Goal: Check status: Check status

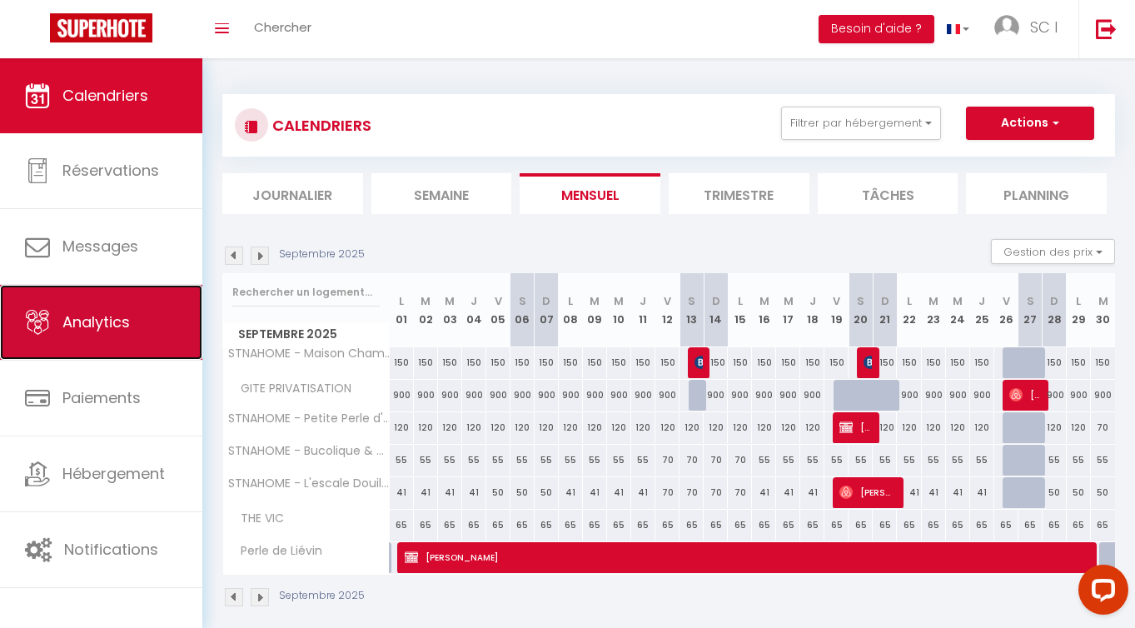
click at [112, 335] on link "Analytics" at bounding box center [101, 322] width 202 height 75
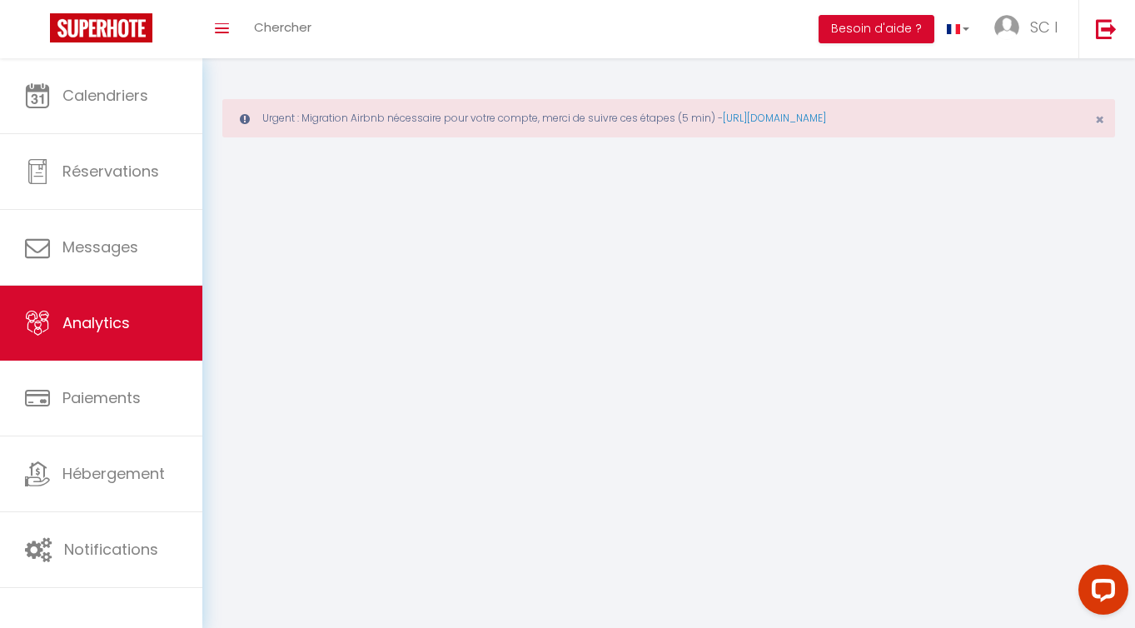
select select "2025"
select select "8"
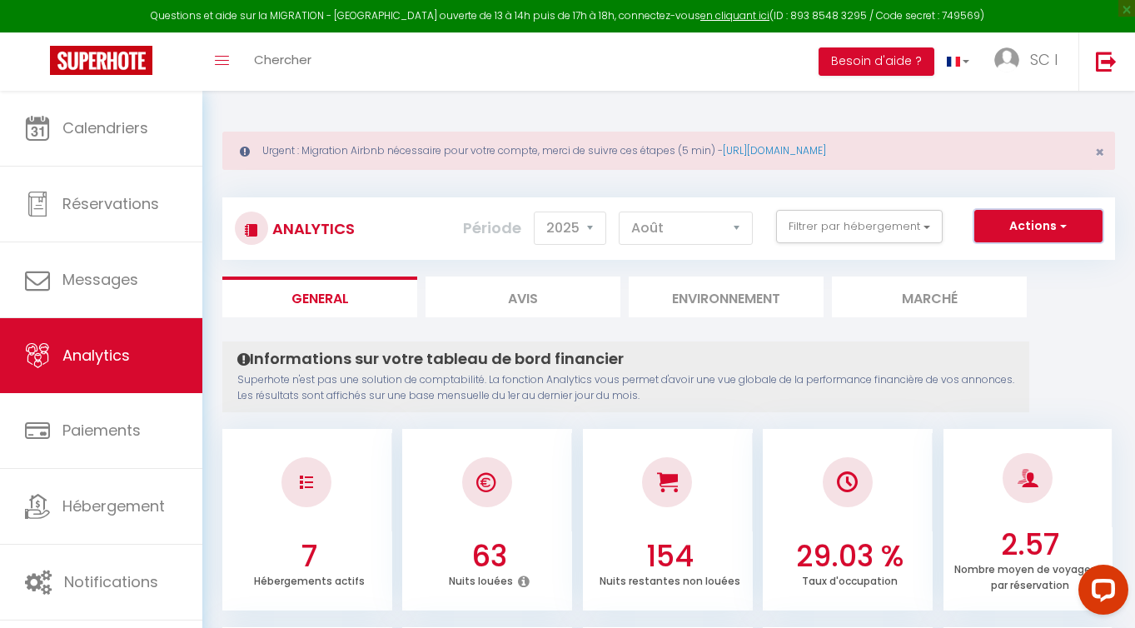
click at [1071, 229] on button "Actions" at bounding box center [1038, 226] width 128 height 33
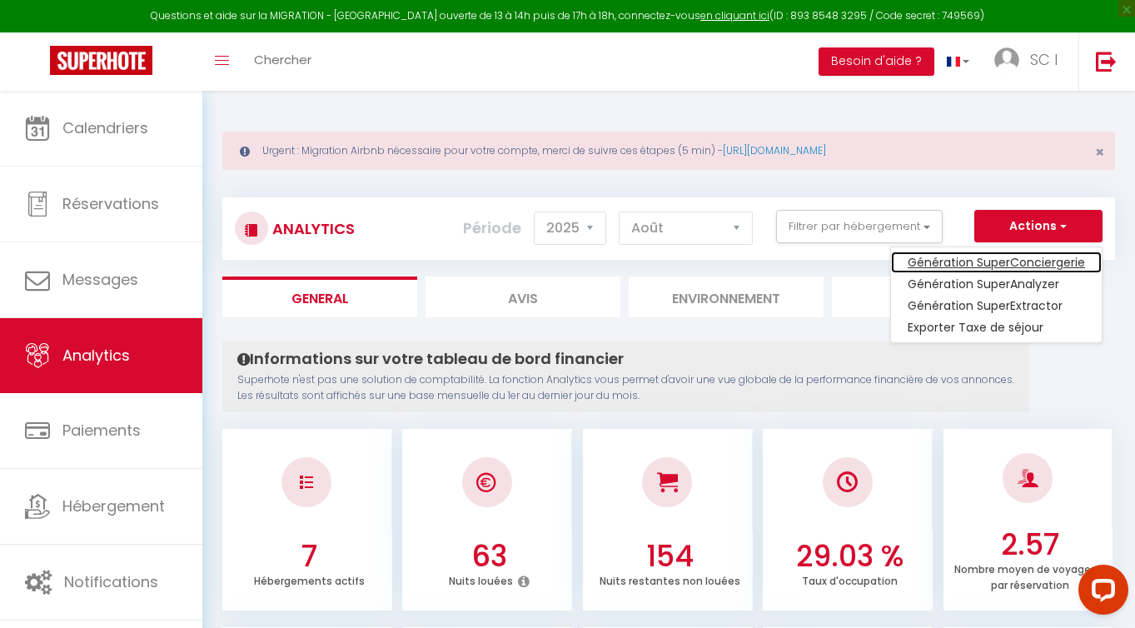
click at [1050, 257] on link "Génération SuperConciergerie" at bounding box center [996, 262] width 211 height 22
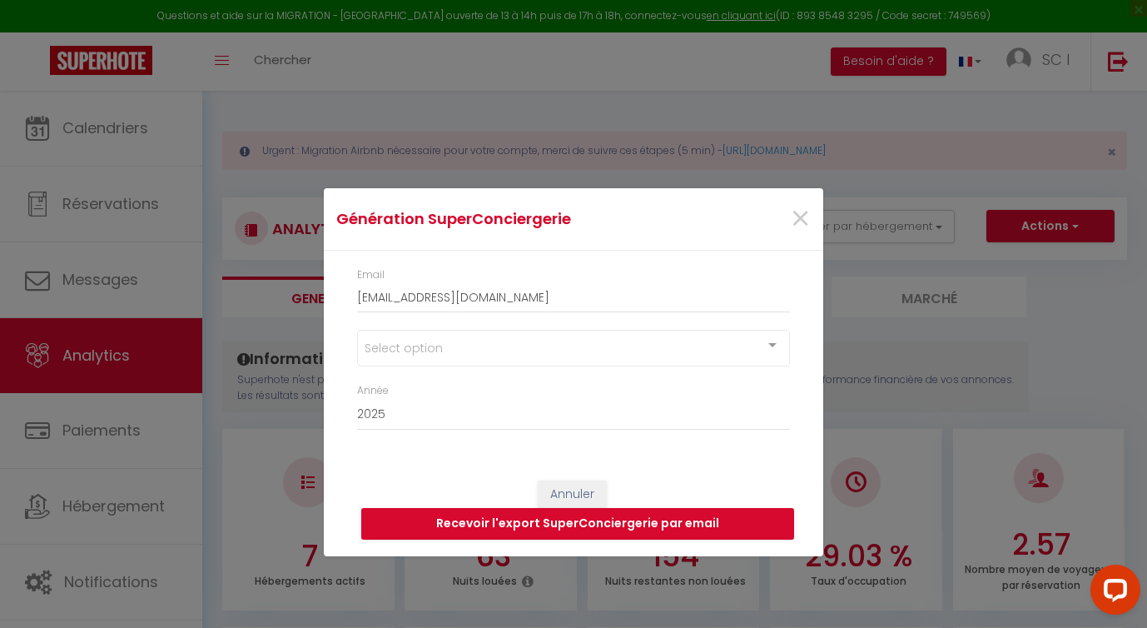
click at [749, 343] on div "Select option" at bounding box center [573, 348] width 433 height 37
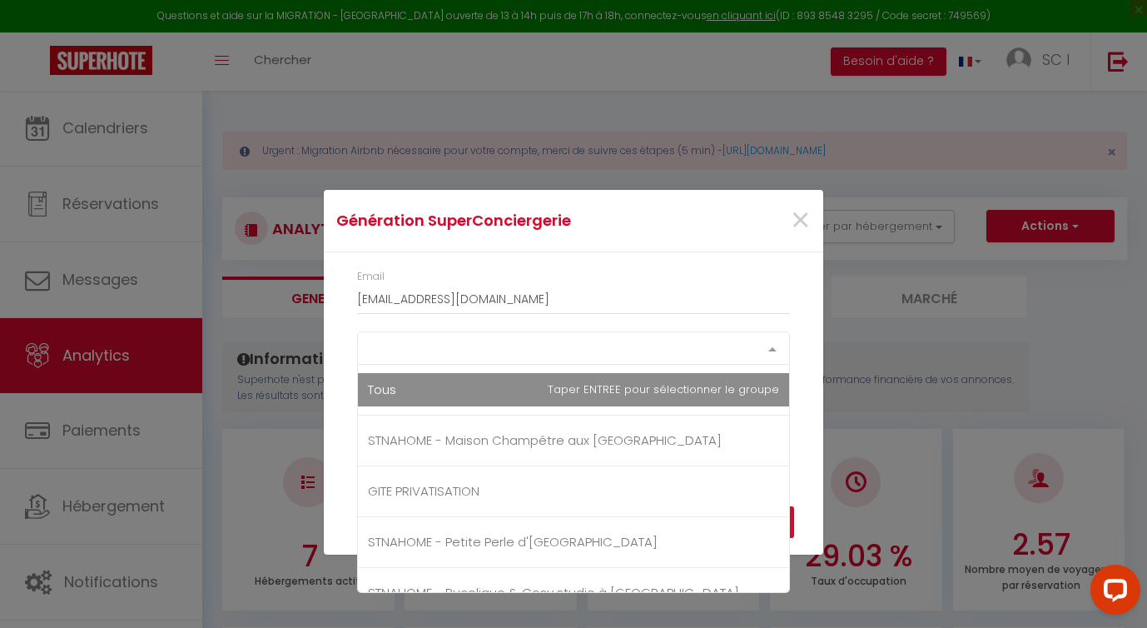
click at [626, 365] on div "Select option Tous STNAHOME - Maison Champêtre aux [GEOGRAPHIC_DATA] GITE PRIVA…" at bounding box center [573, 347] width 433 height 33
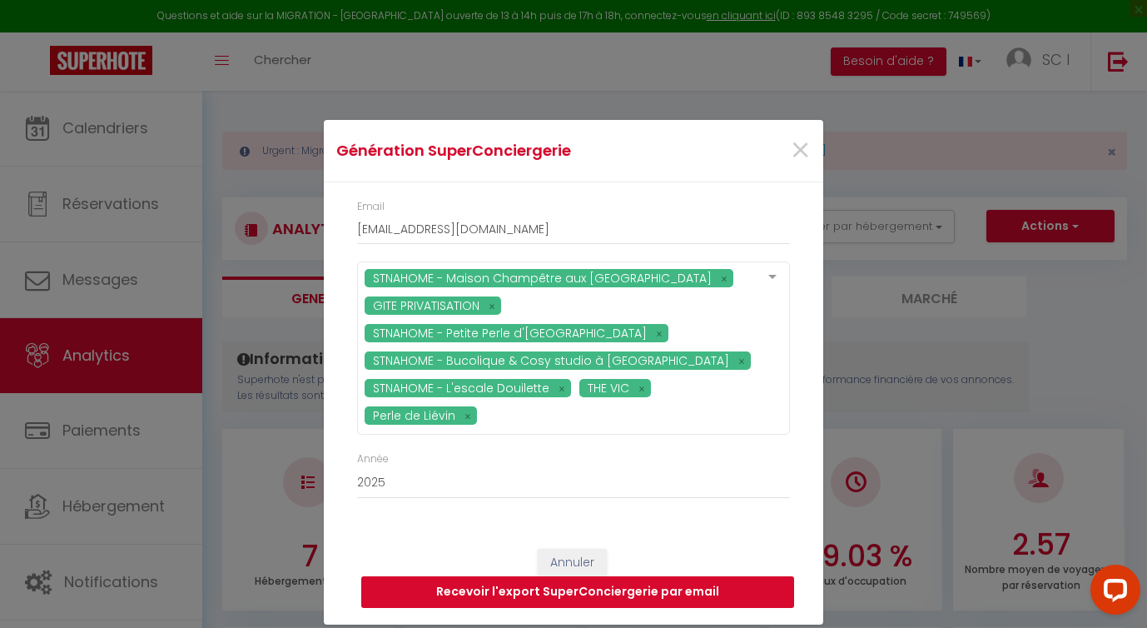
click at [584, 591] on button "Recevoir l'export SuperConciergerie par email" at bounding box center [577, 592] width 433 height 32
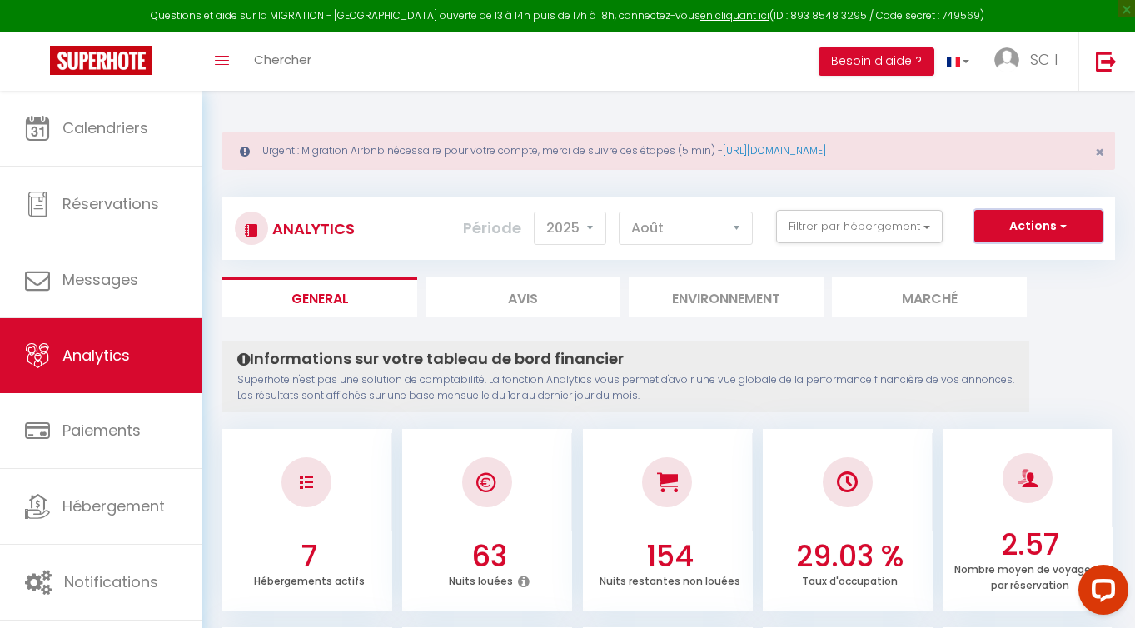
click at [1065, 223] on span "button" at bounding box center [1061, 225] width 10 height 17
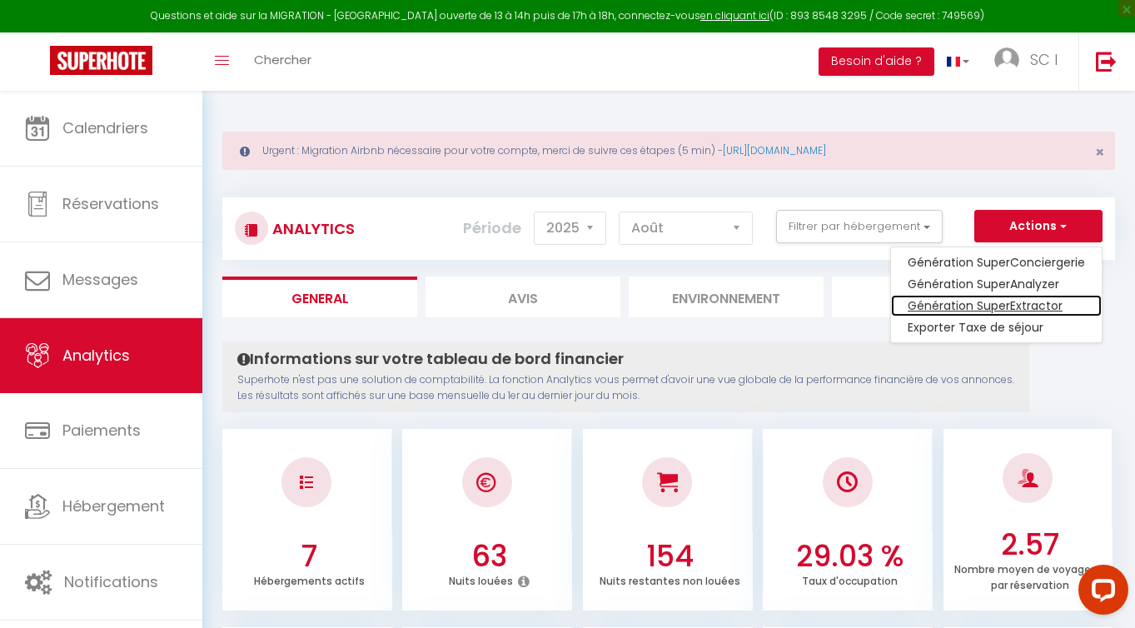
click at [1047, 301] on link "Génération SuperExtractor" at bounding box center [996, 306] width 211 height 22
type input "[EMAIL_ADDRESS][DOMAIN_NAME]"
select select
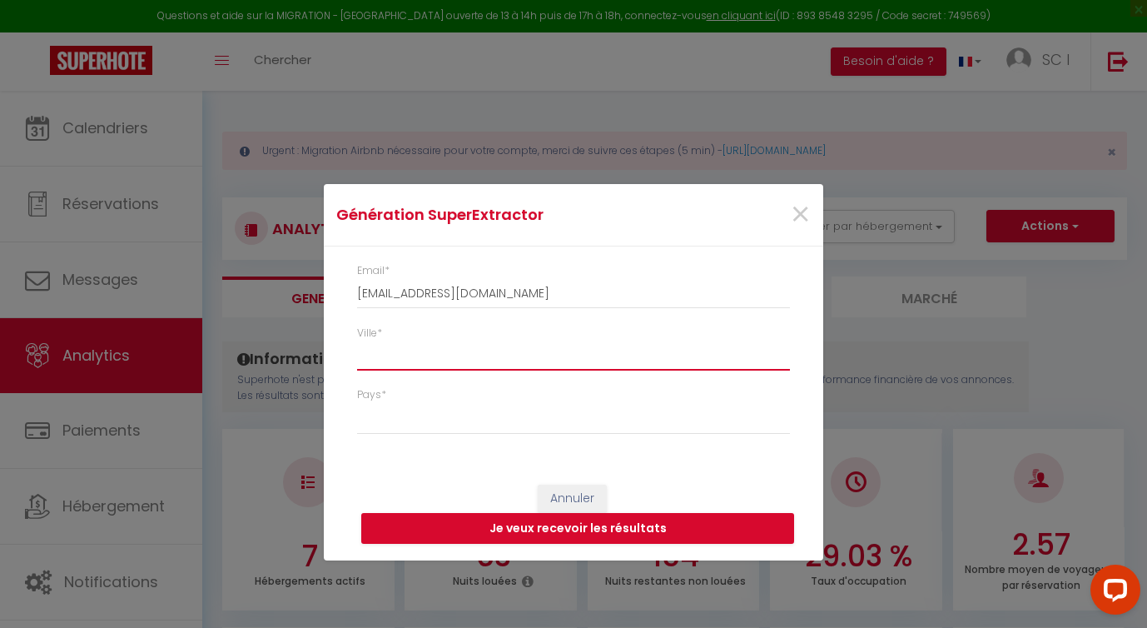
click at [643, 363] on input "Ville *" at bounding box center [573, 355] width 433 height 30
type input "L"
select select
type input "LI"
select select
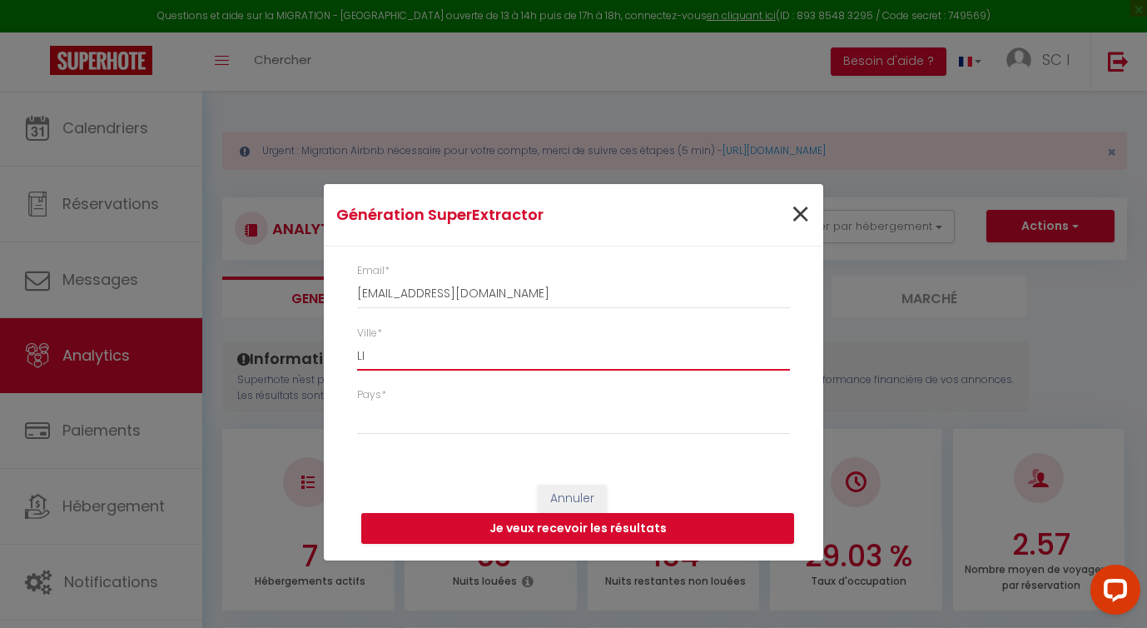
type input "LIE"
select select
type input "LIEV"
select select
type input "LIEVI"
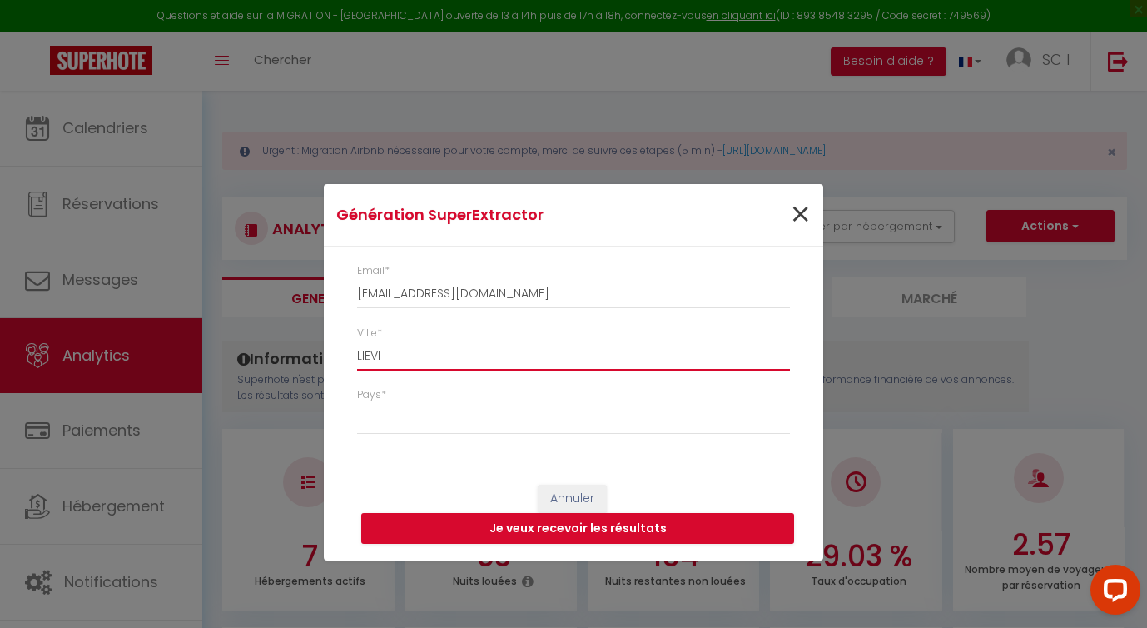
select select
type input "LIEVIN"
select select
type input "LIEVIN"
click at [577, 405] on select "[GEOGRAPHIC_DATA] [GEOGRAPHIC_DATA] [GEOGRAPHIC_DATA] [GEOGRAPHIC_DATA] [GEOGRA…" at bounding box center [573, 419] width 433 height 32
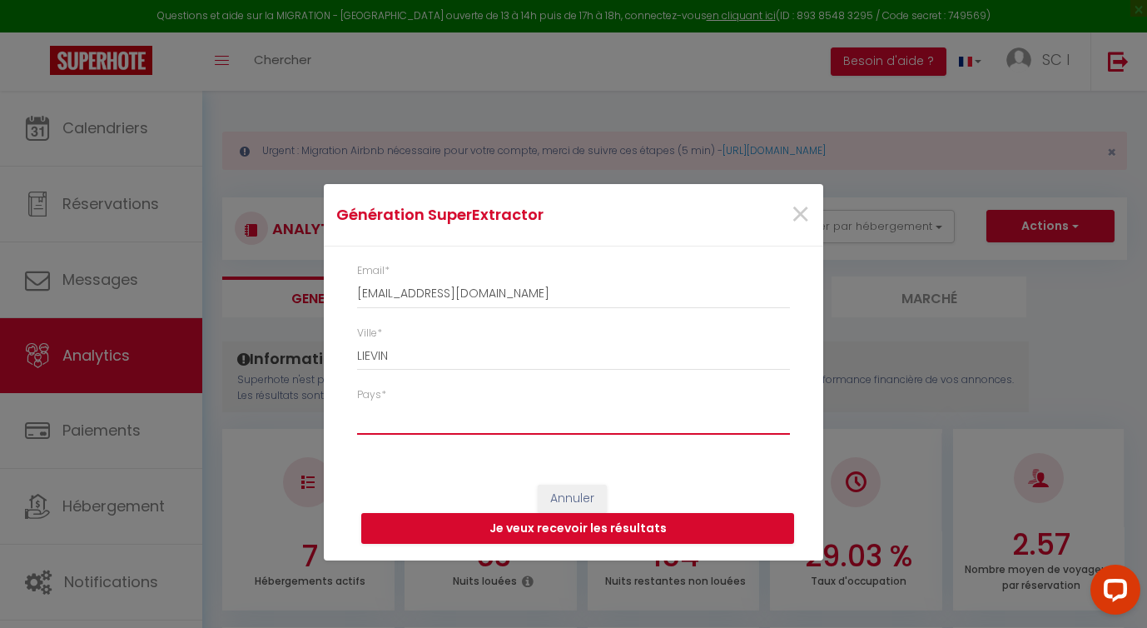
select select "[GEOGRAPHIC_DATA]"
click at [603, 534] on button "Je veux recevoir les résultats" at bounding box center [577, 529] width 433 height 32
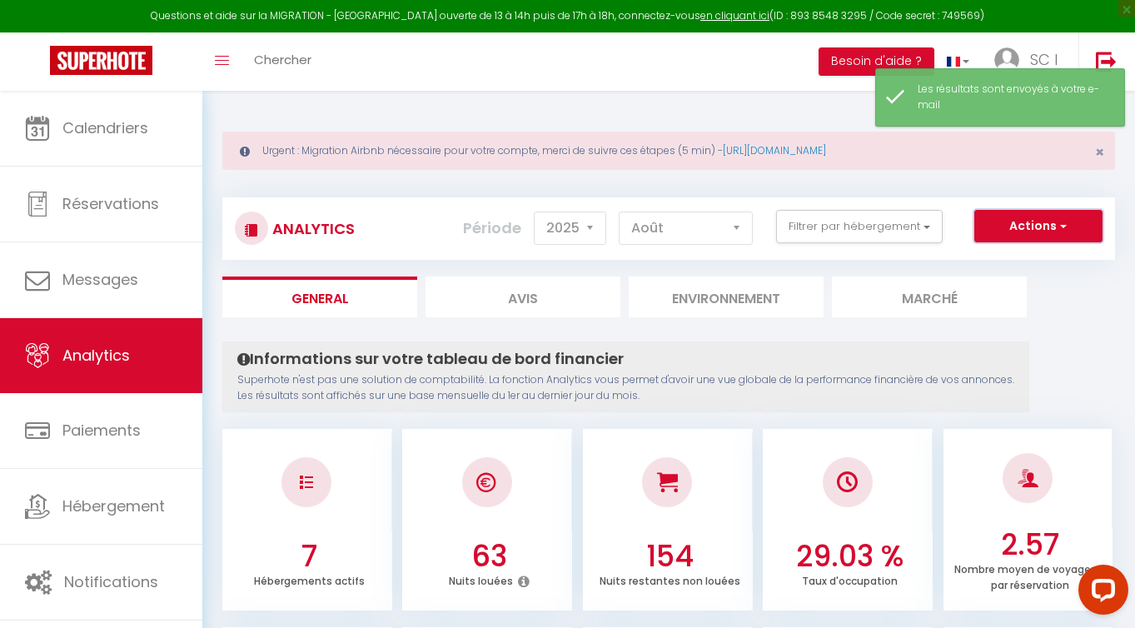
click at [1052, 219] on button "Actions" at bounding box center [1038, 226] width 128 height 33
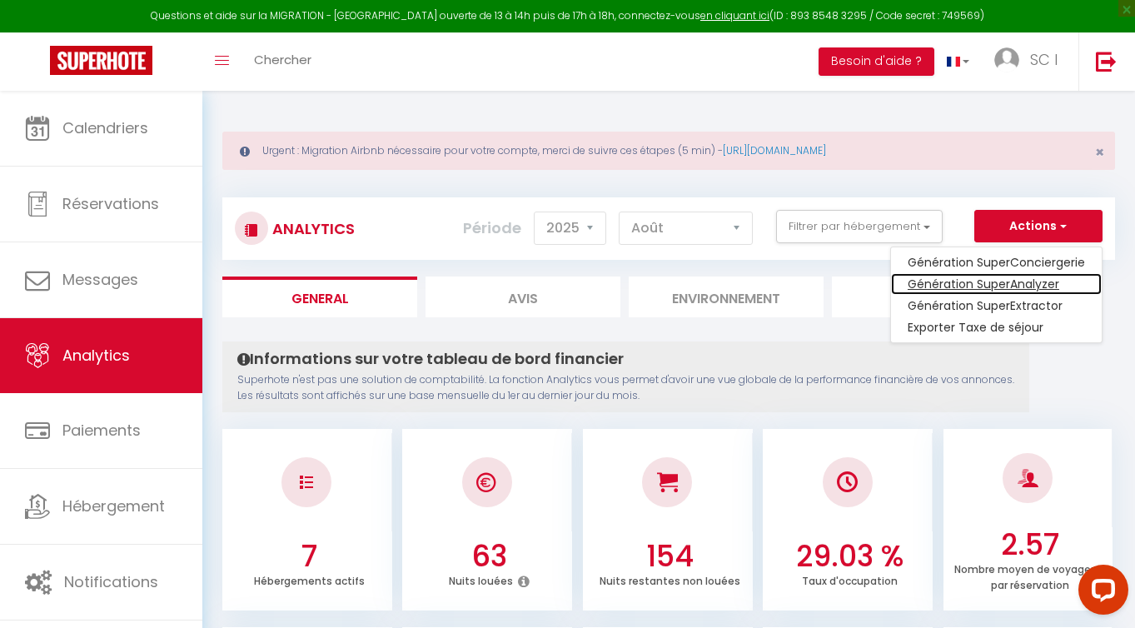
click at [1042, 282] on link "Génération SuperAnalyzer" at bounding box center [996, 284] width 211 height 22
type input "[EMAIL_ADDRESS][DOMAIN_NAME]"
select select
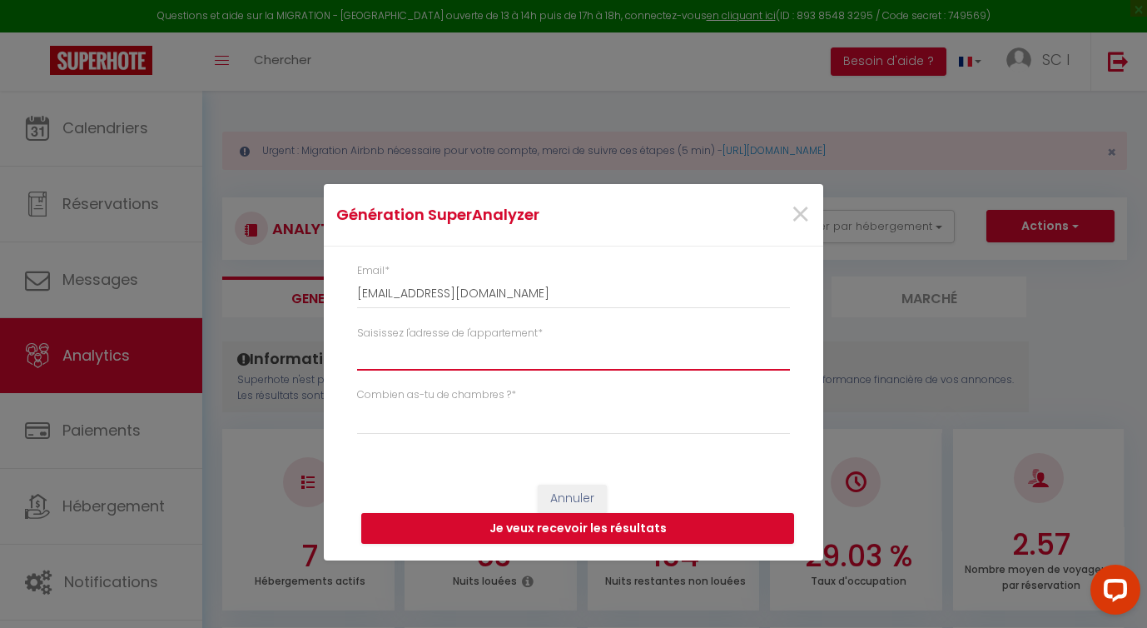
click at [428, 360] on input "Saisissez l'adresse de l'appartement *" at bounding box center [573, 355] width 433 height 30
type input "1"
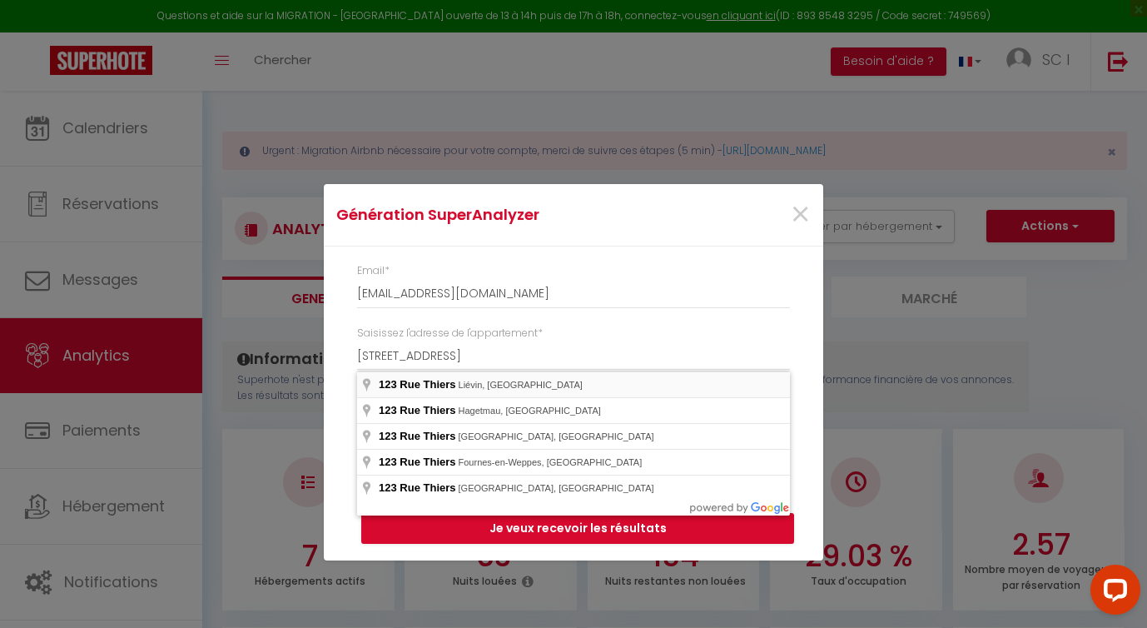
type input "[STREET_ADDRESS]"
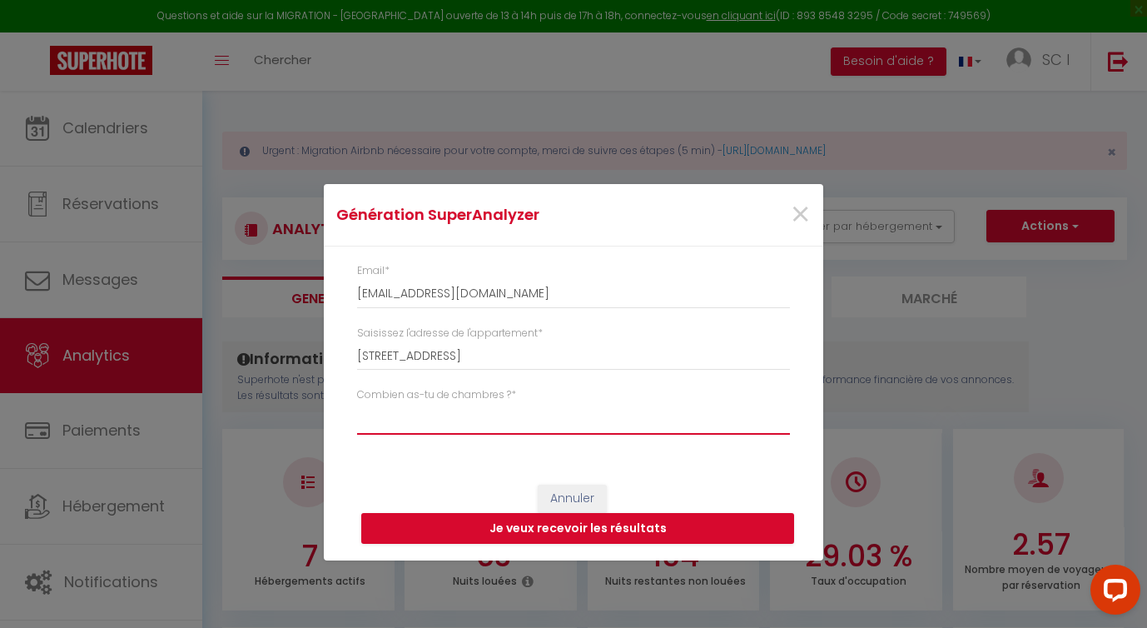
click at [413, 422] on select "Studio 1 chambre 2 chambres 3 chambres 4 chambres +" at bounding box center [573, 419] width 433 height 32
select select "t5+"
click at [562, 526] on button "Je veux recevoir les résultats" at bounding box center [577, 529] width 433 height 32
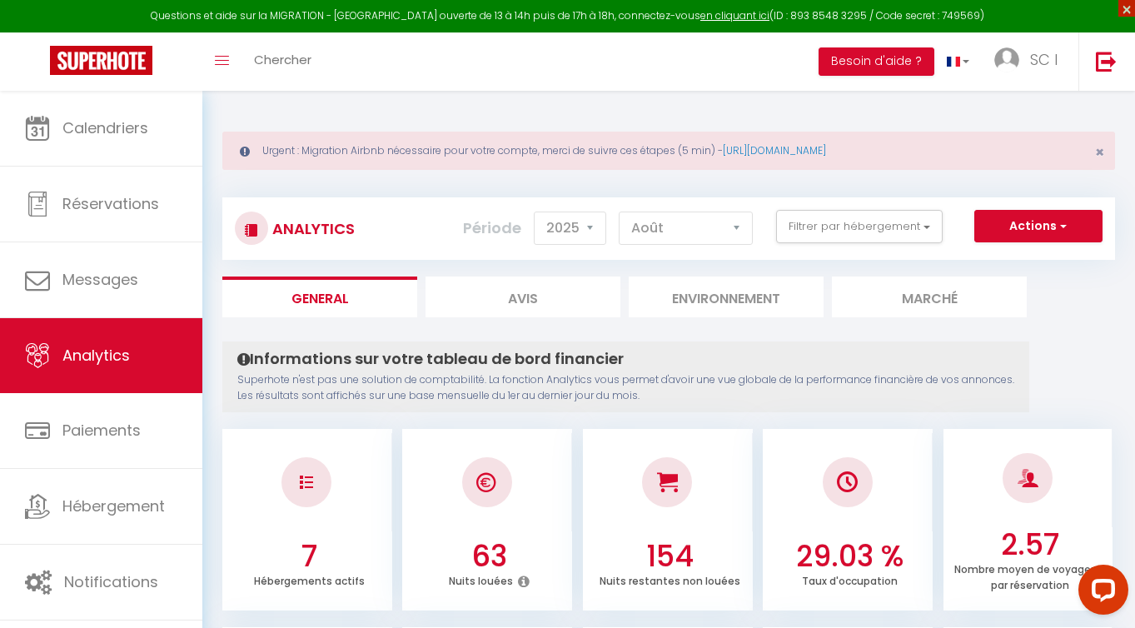
click at [1126, 9] on span "×" at bounding box center [1126, 8] width 17 height 17
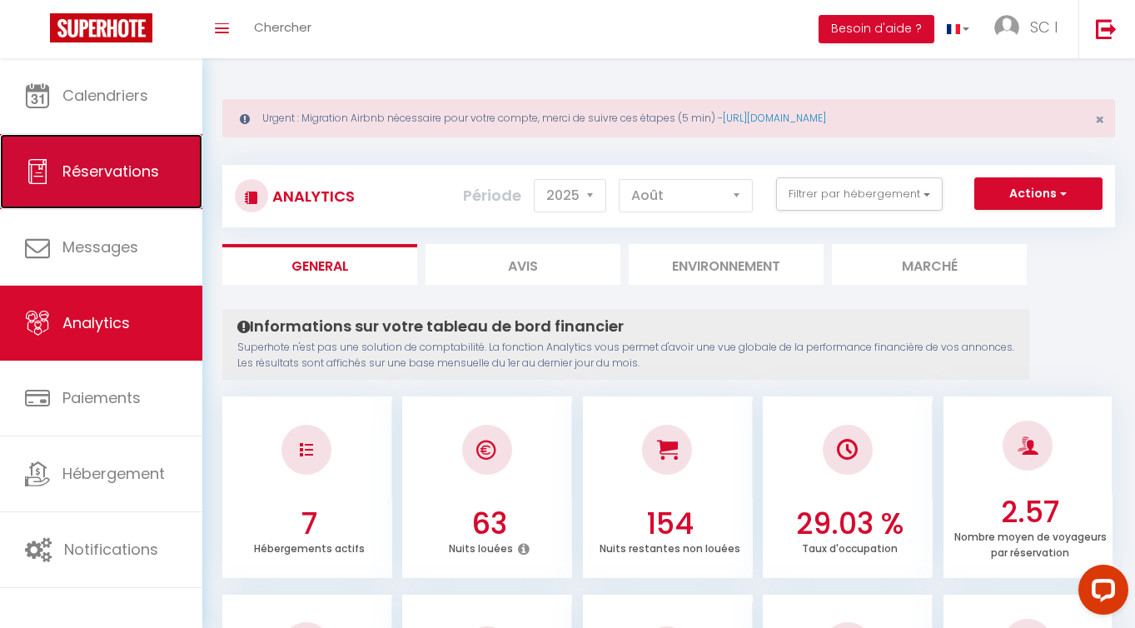
click at [104, 187] on link "Réservations" at bounding box center [101, 171] width 202 height 75
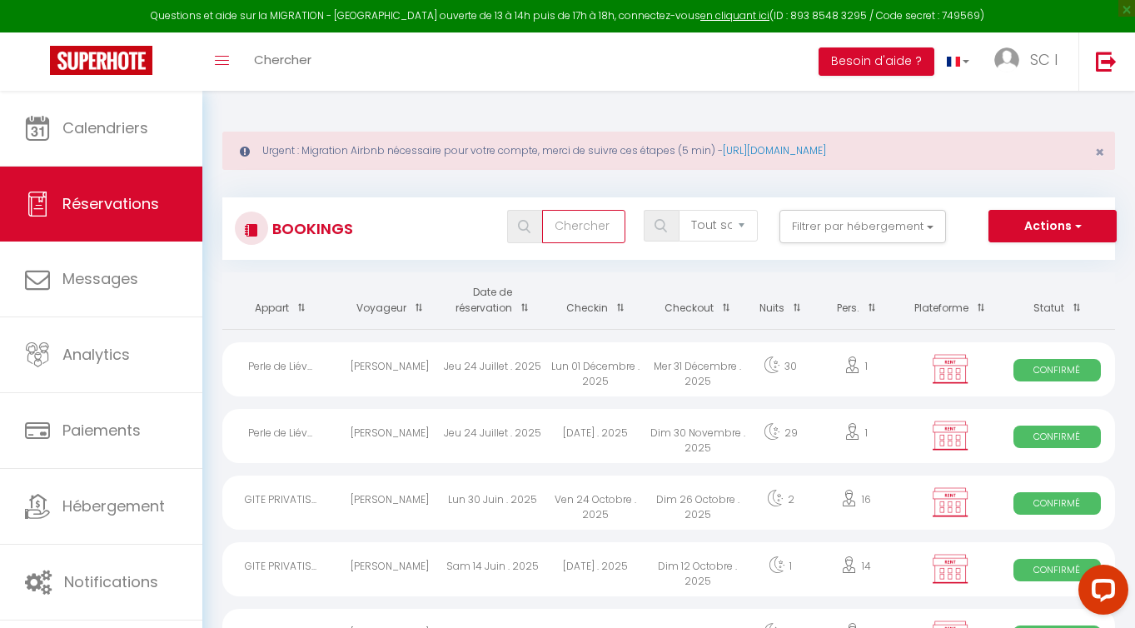
click at [598, 233] on input "text" at bounding box center [583, 226] width 83 height 33
type input "[PERSON_NAME]"
select select
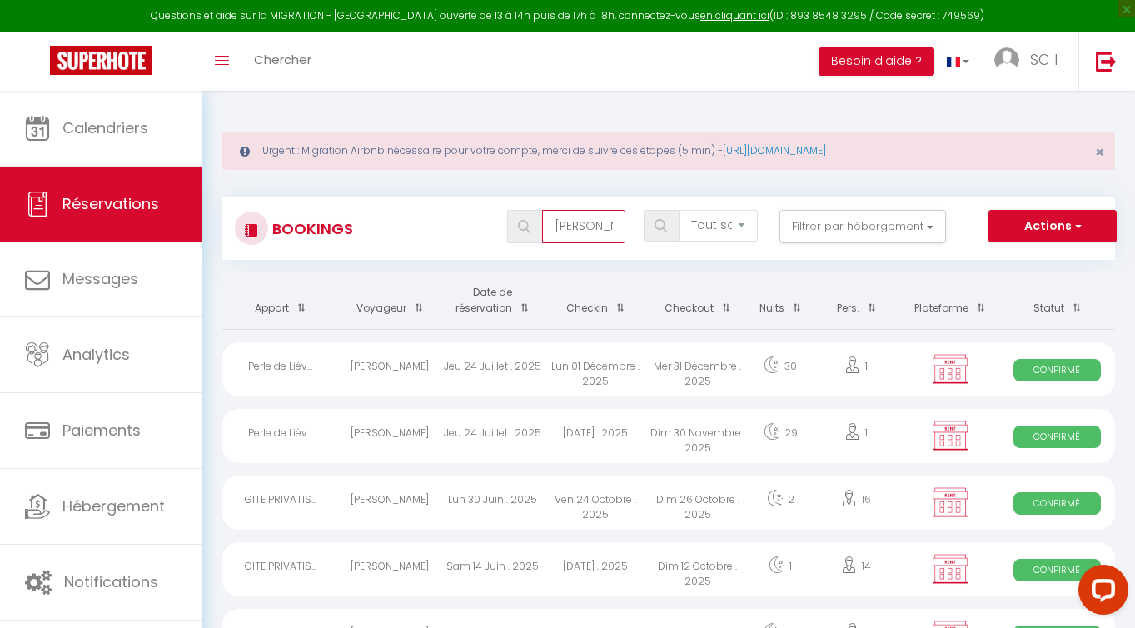
select select
type input "[PERSON_NAME]"
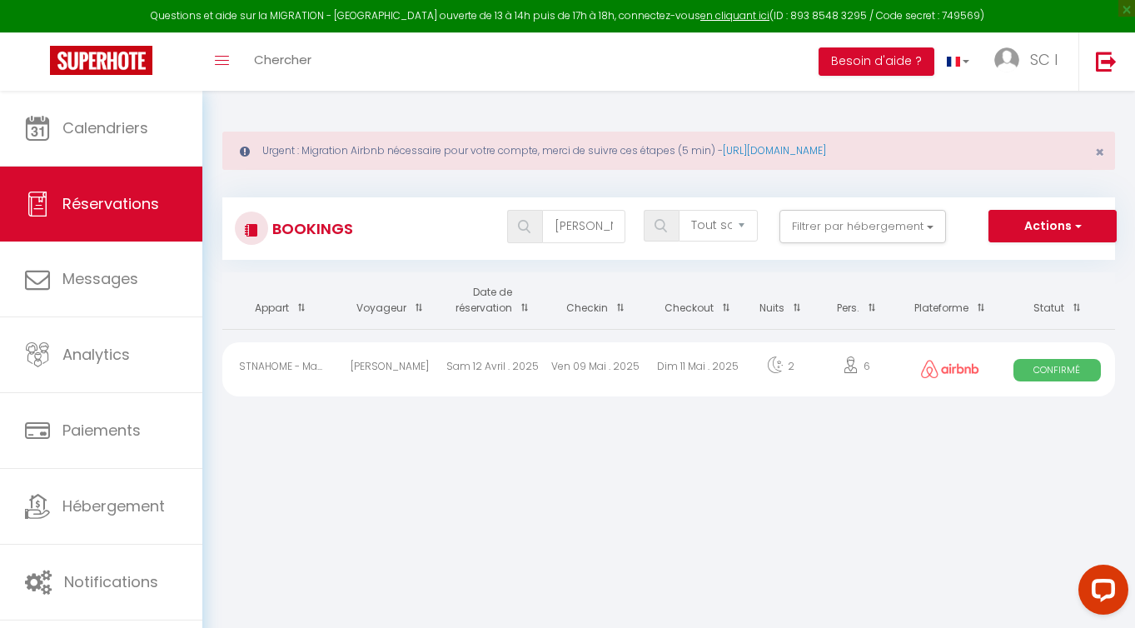
click at [862, 386] on div "6" at bounding box center [856, 369] width 89 height 54
select select "OK"
select select "0"
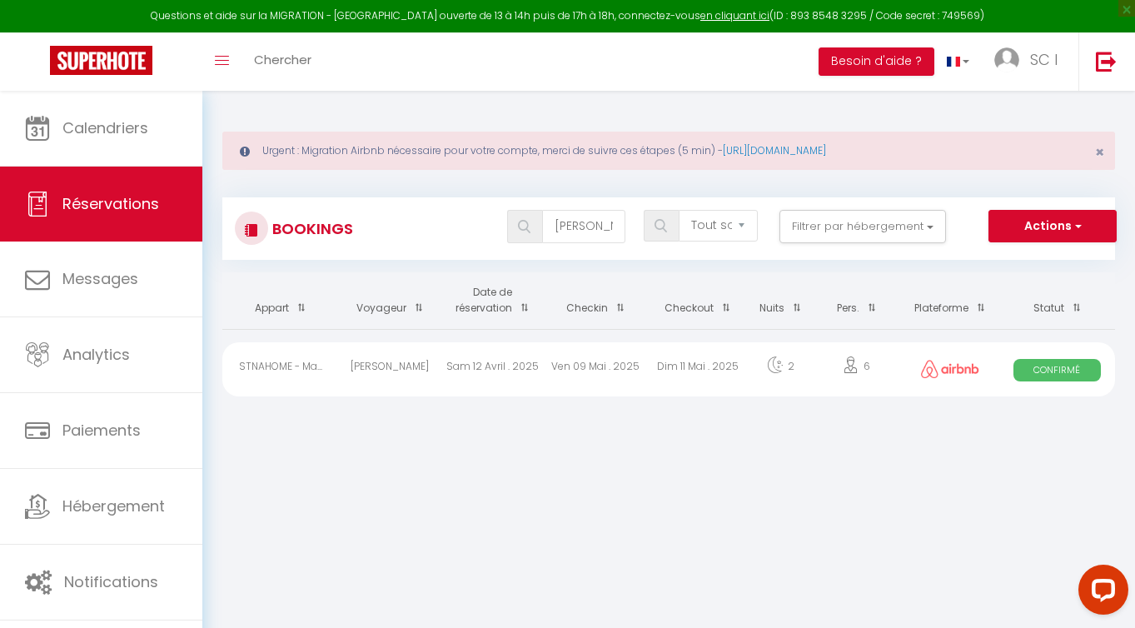
select select "1"
select select
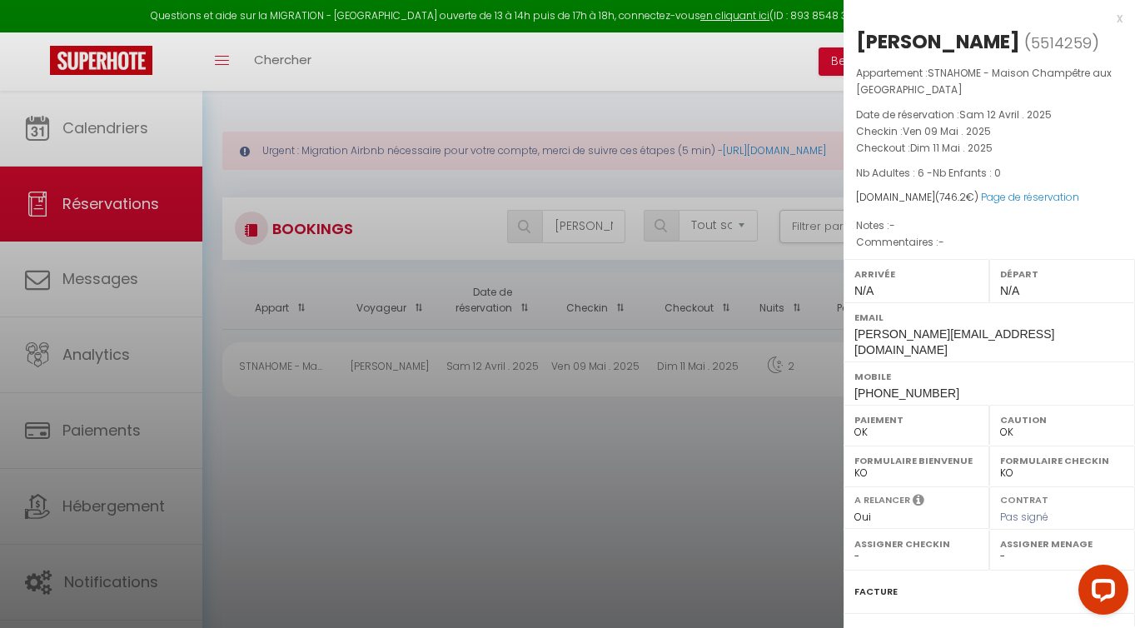
click at [107, 215] on div at bounding box center [567, 314] width 1135 height 628
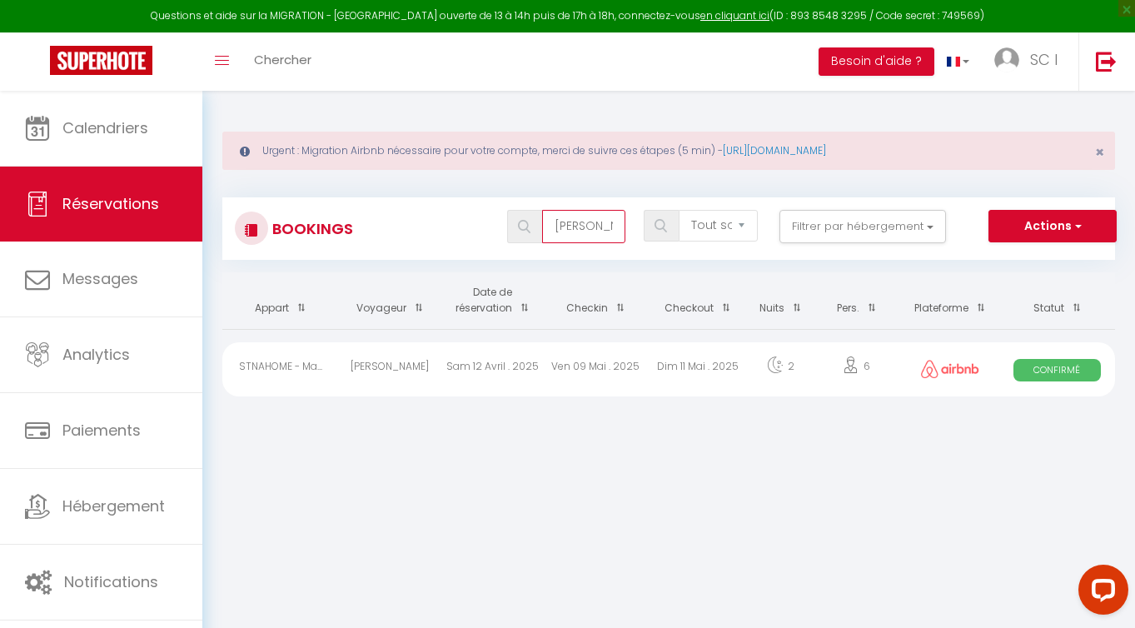
click at [614, 231] on input "[PERSON_NAME]" at bounding box center [583, 226] width 83 height 33
click at [1062, 376] on span "Confirmé" at bounding box center [1056, 370] width 87 height 22
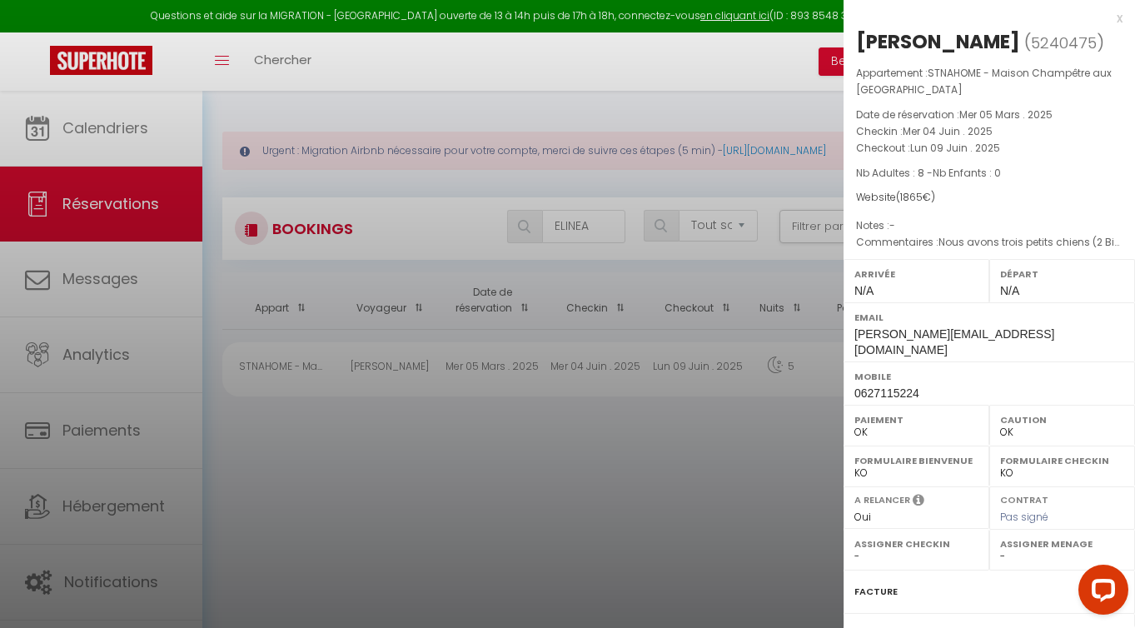
click at [327, 305] on div at bounding box center [567, 314] width 1135 height 628
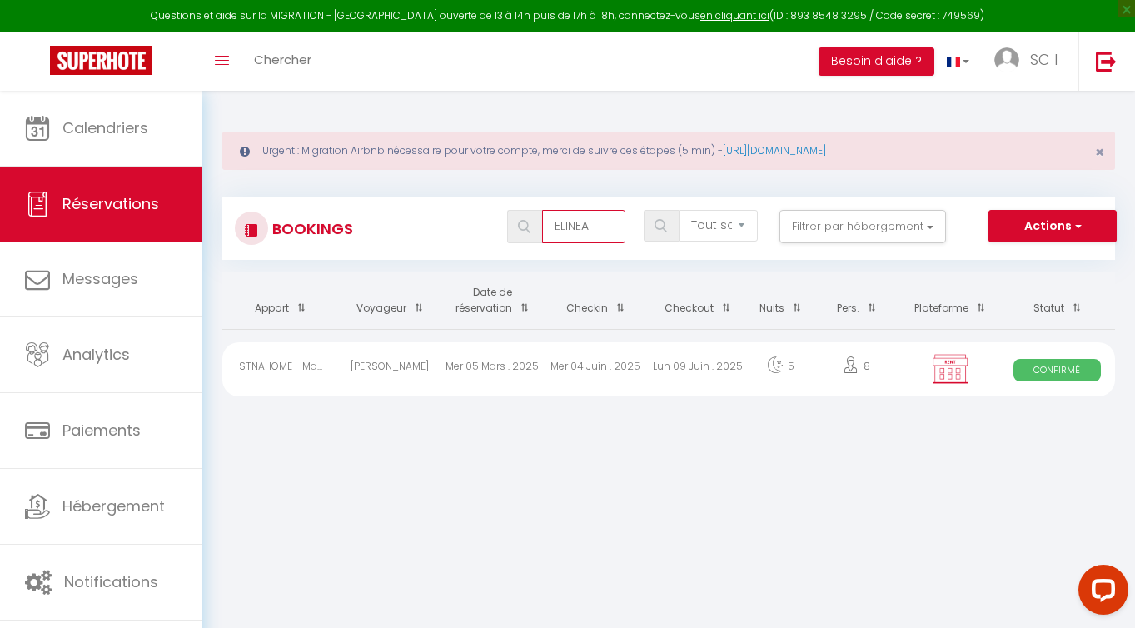
click at [595, 229] on input "ELINEA" at bounding box center [583, 226] width 83 height 33
click at [1047, 368] on span "Confirmé" at bounding box center [1056, 370] width 87 height 22
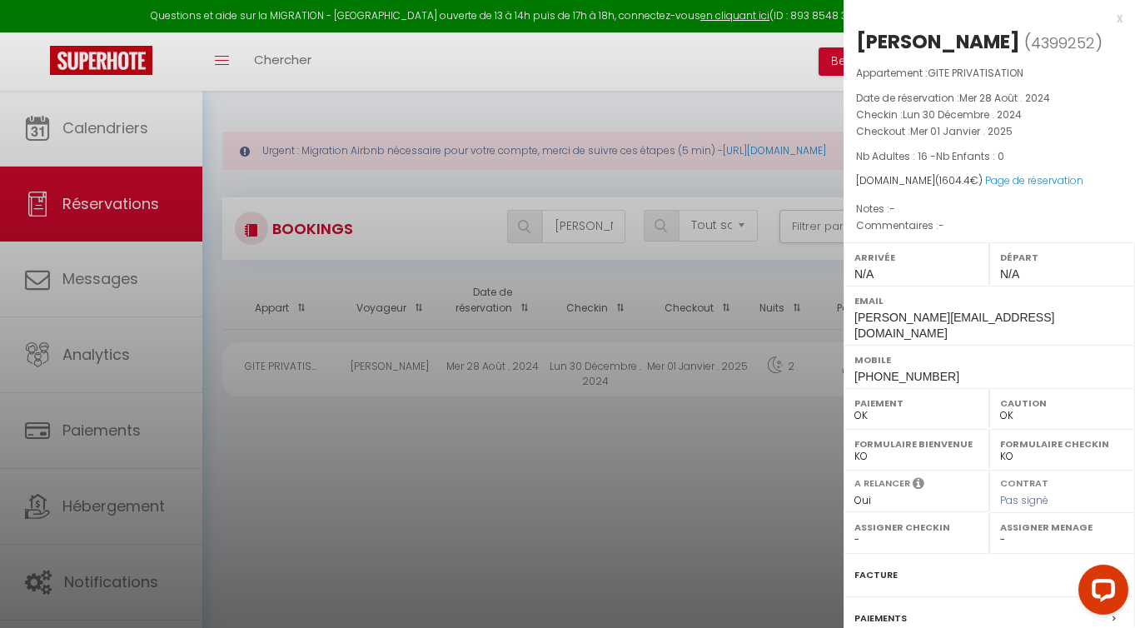
click at [421, 131] on div at bounding box center [567, 314] width 1135 height 628
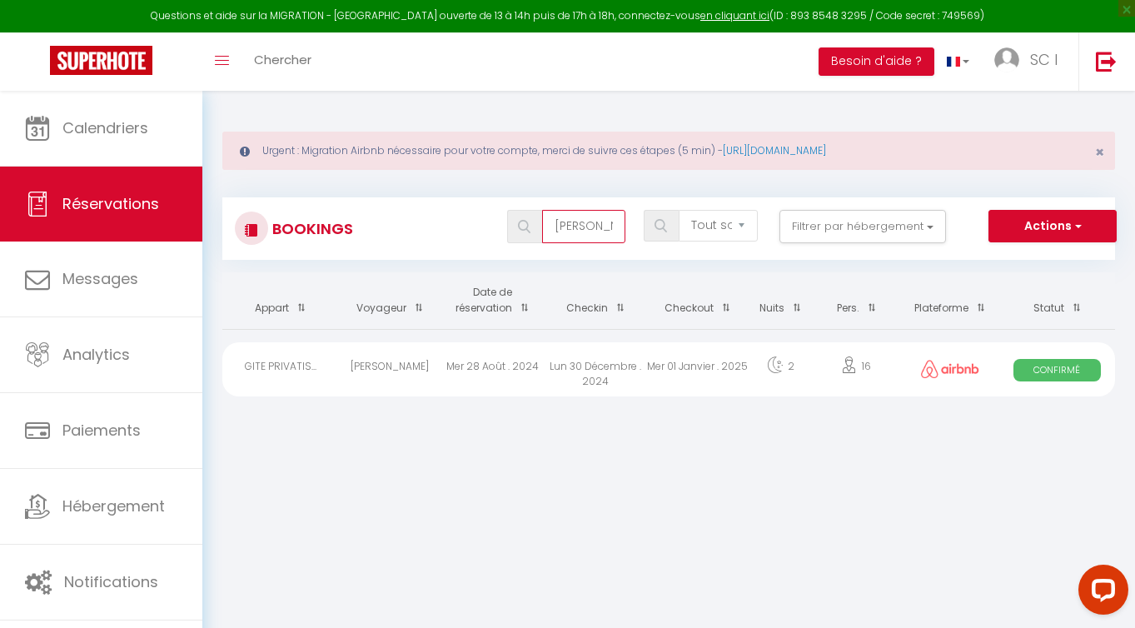
click at [599, 228] on input "[PERSON_NAME]" at bounding box center [583, 226] width 83 height 33
type input "RICHEZ"
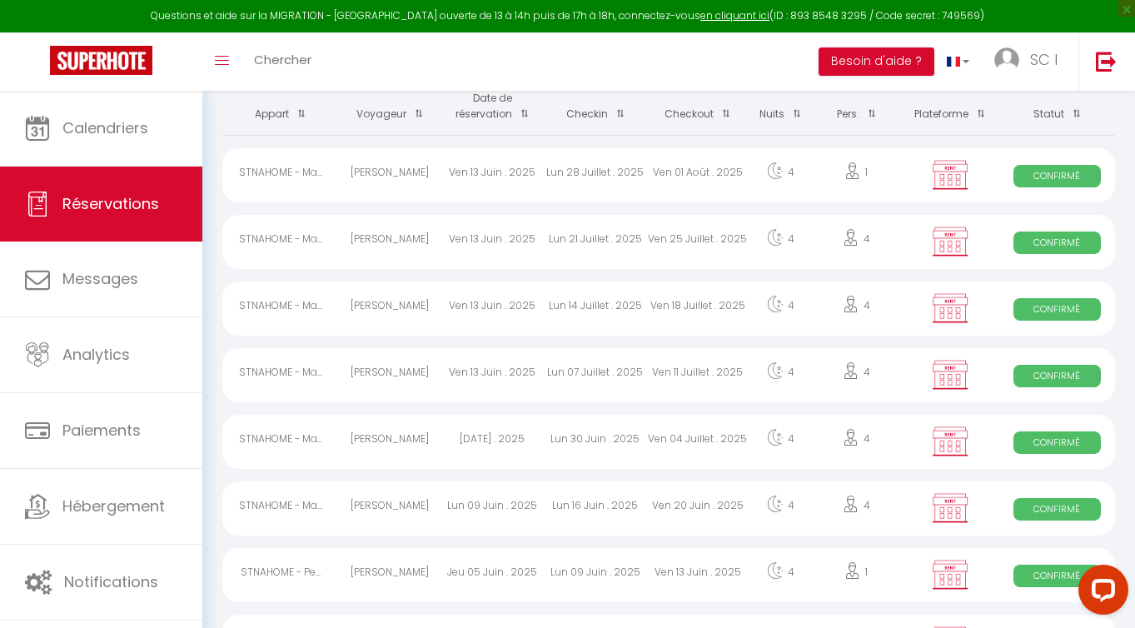
scroll to position [198, 0]
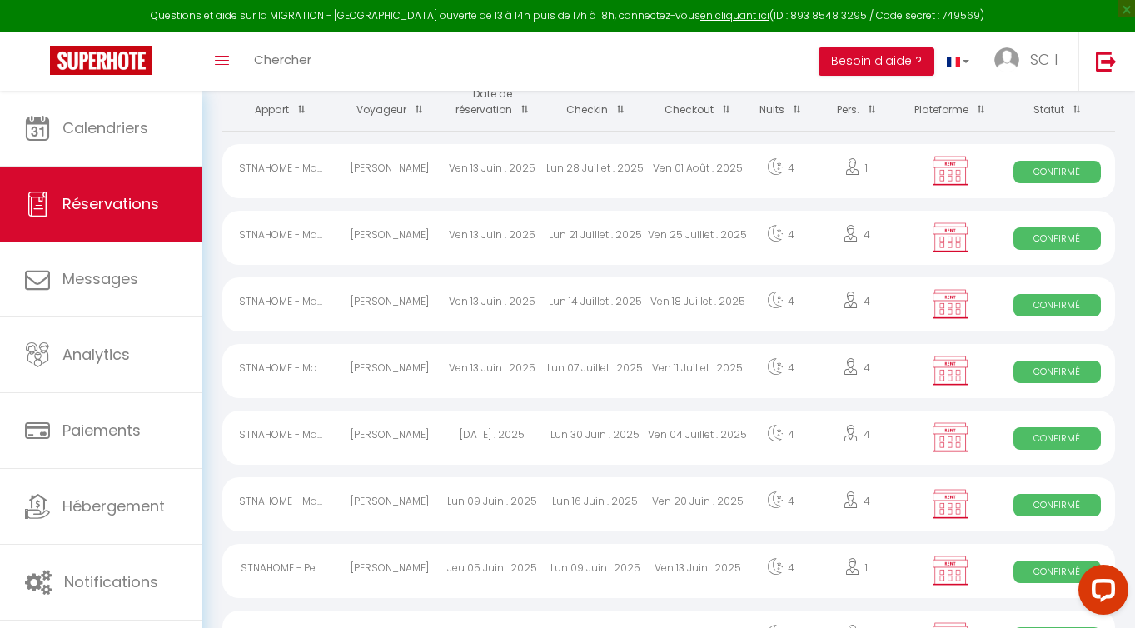
click at [1064, 444] on span "Confirmé" at bounding box center [1056, 438] width 87 height 22
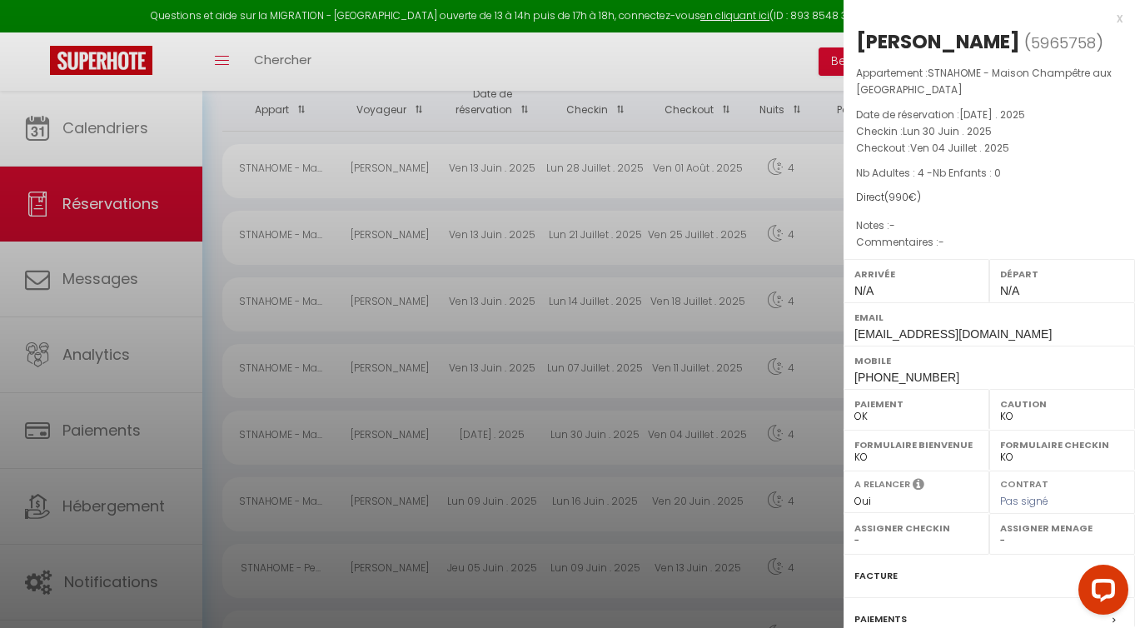
click at [794, 440] on div at bounding box center [567, 314] width 1135 height 628
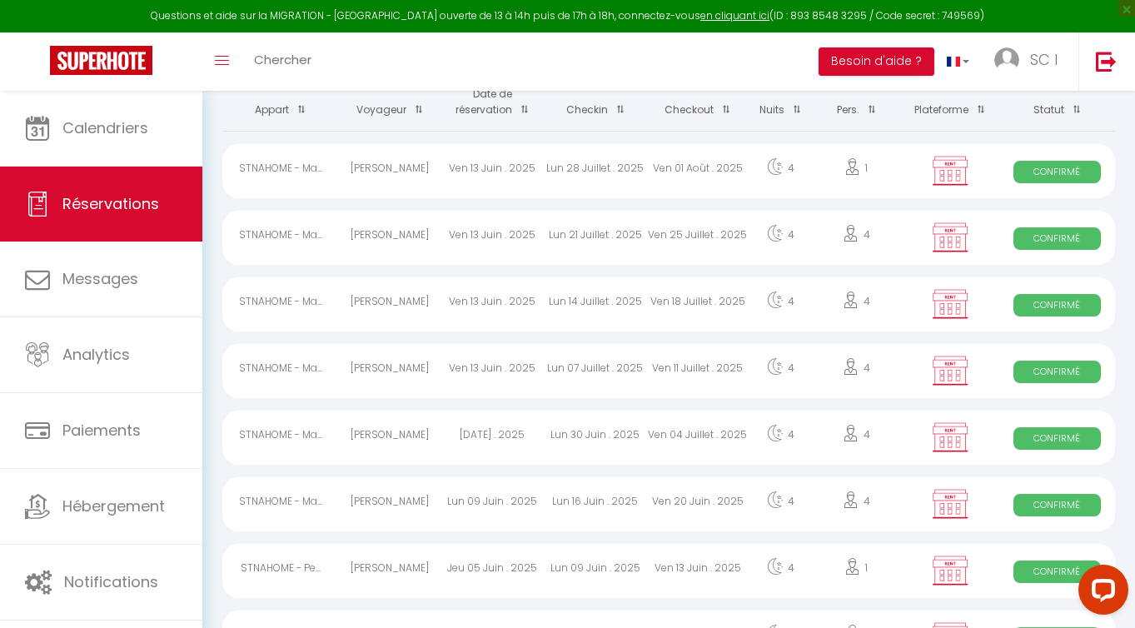
click at [1056, 361] on span "Confirmé" at bounding box center [1056, 371] width 87 height 22
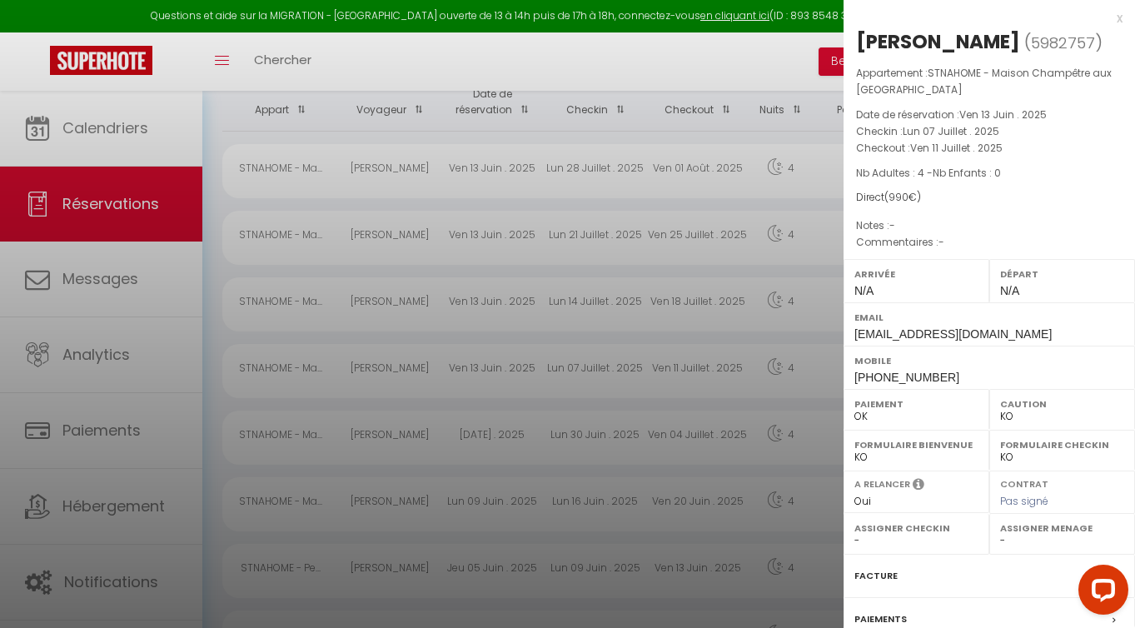
click at [733, 469] on div at bounding box center [567, 314] width 1135 height 628
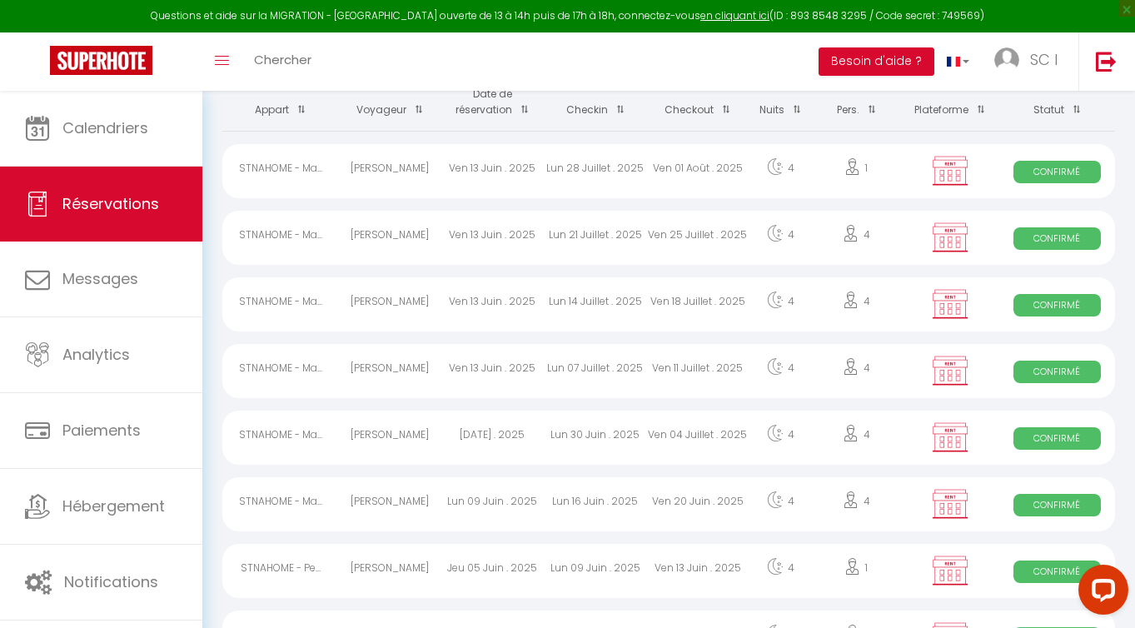
click at [1066, 300] on span "Confirmé" at bounding box center [1056, 305] width 87 height 22
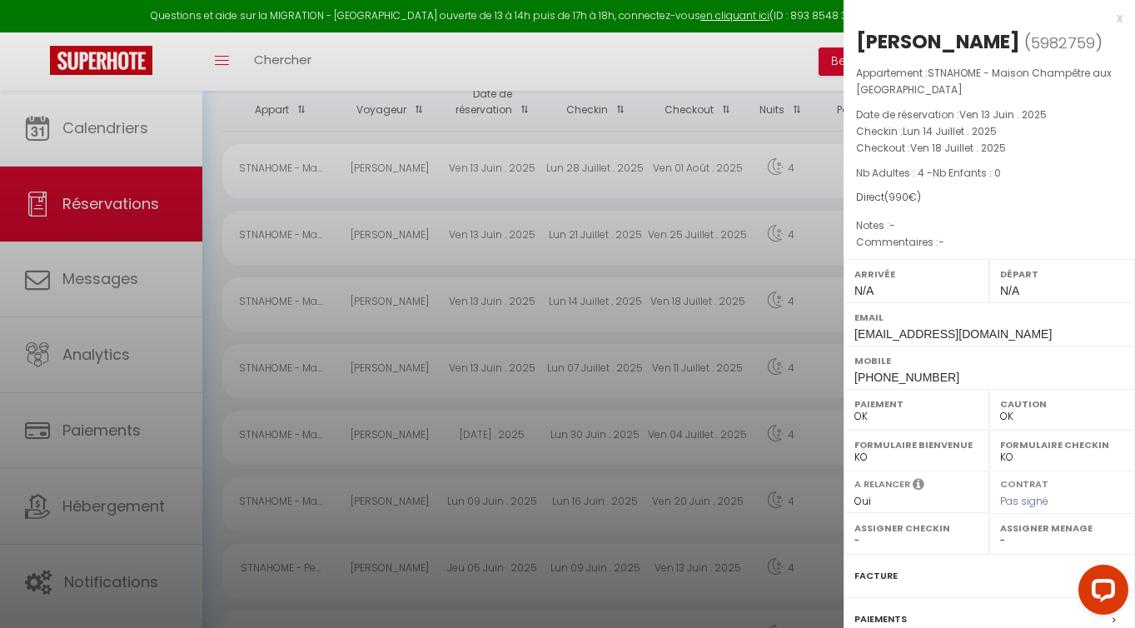
click at [706, 446] on div at bounding box center [567, 314] width 1135 height 628
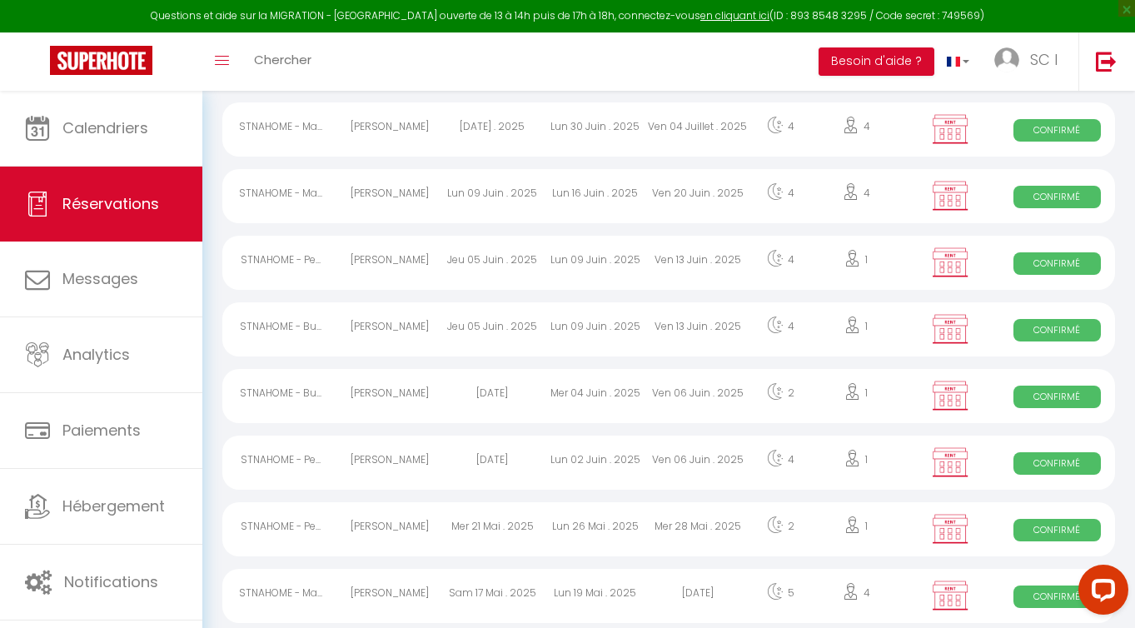
scroll to position [515, 0]
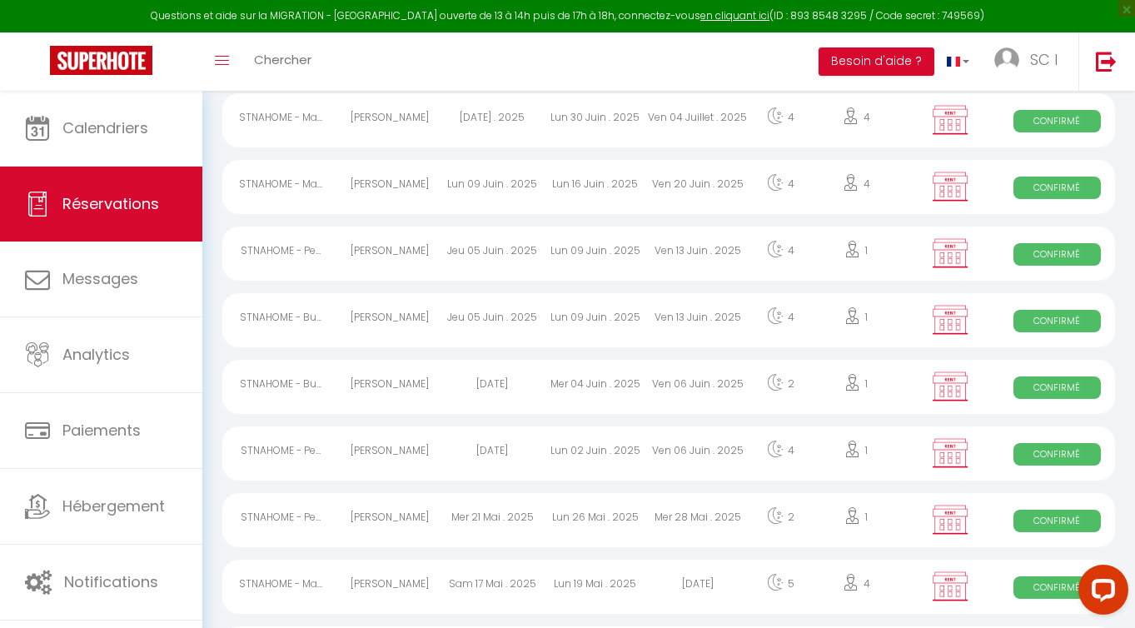
click at [1050, 313] on span "Confirmé" at bounding box center [1056, 321] width 87 height 22
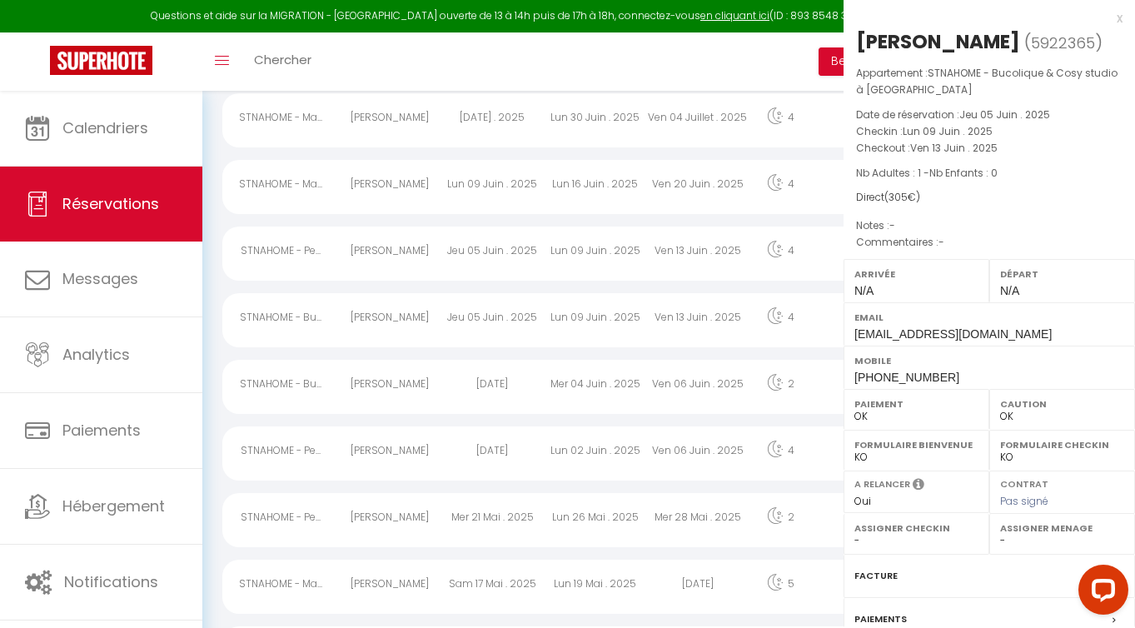
select select "KO"
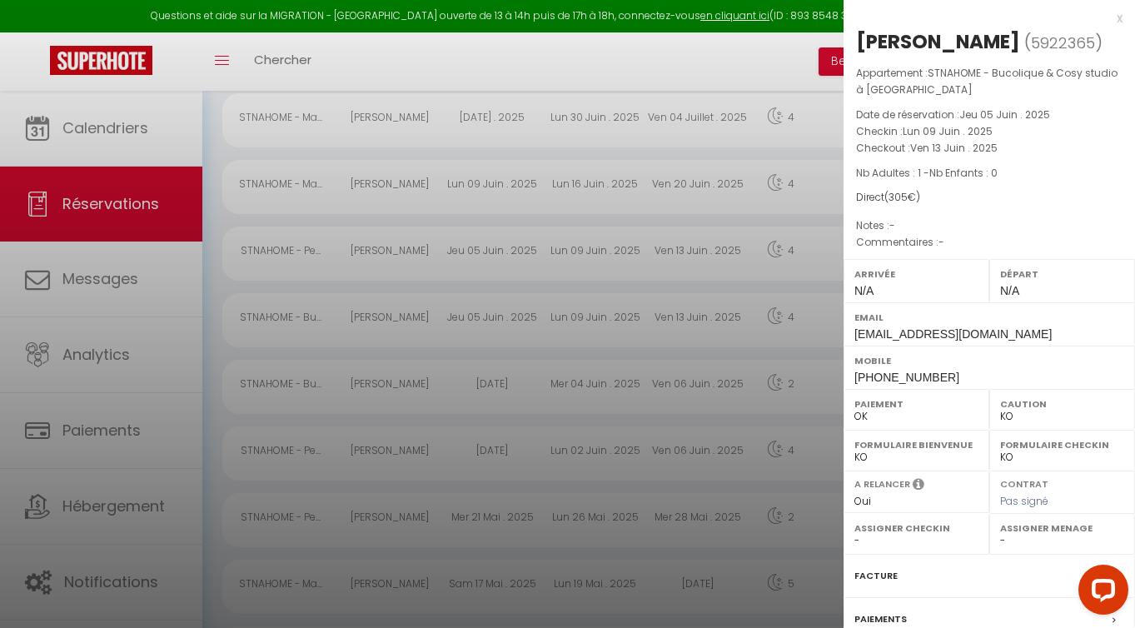
click at [774, 379] on div at bounding box center [567, 314] width 1135 height 628
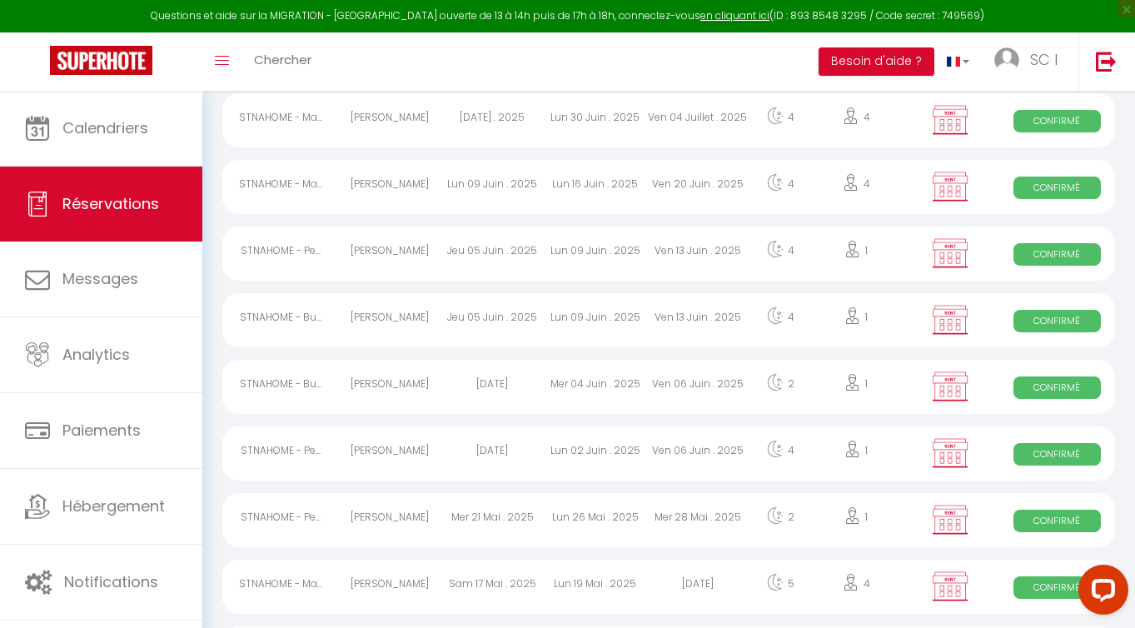
click at [1079, 247] on span "Confirmé" at bounding box center [1056, 254] width 87 height 22
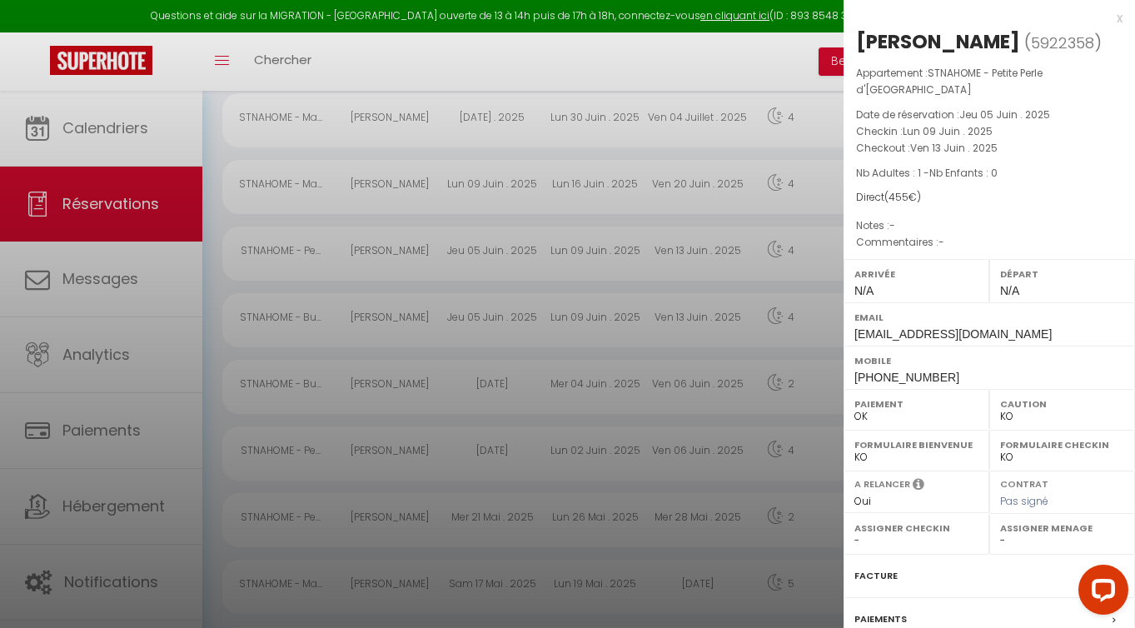
click at [746, 294] on div at bounding box center [567, 314] width 1135 height 628
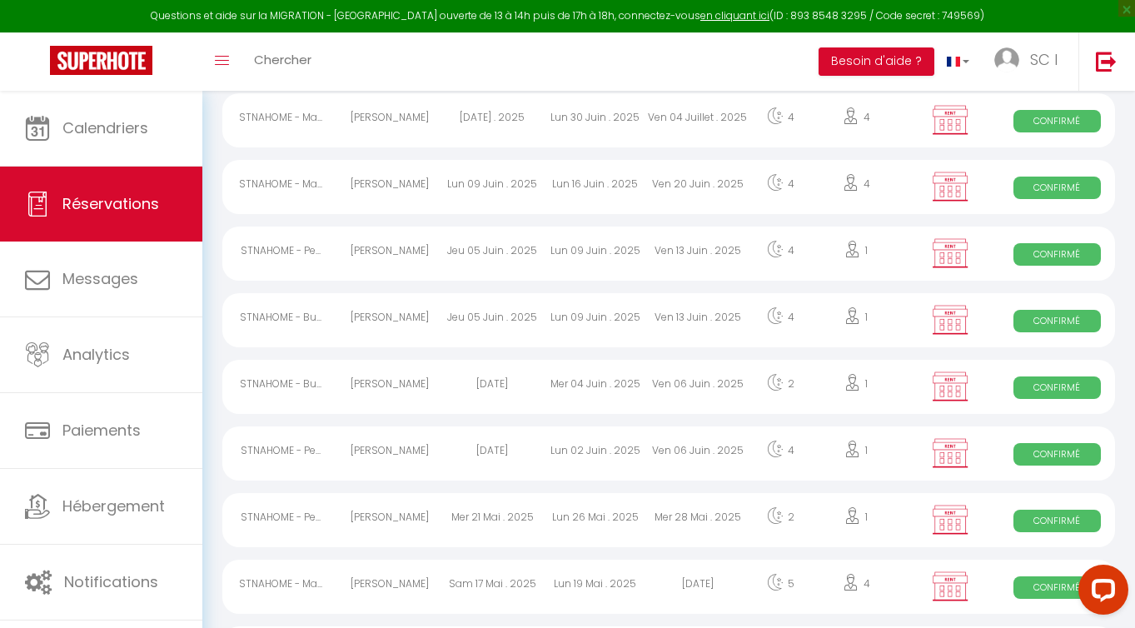
click at [1068, 187] on span "Confirmé" at bounding box center [1056, 187] width 87 height 22
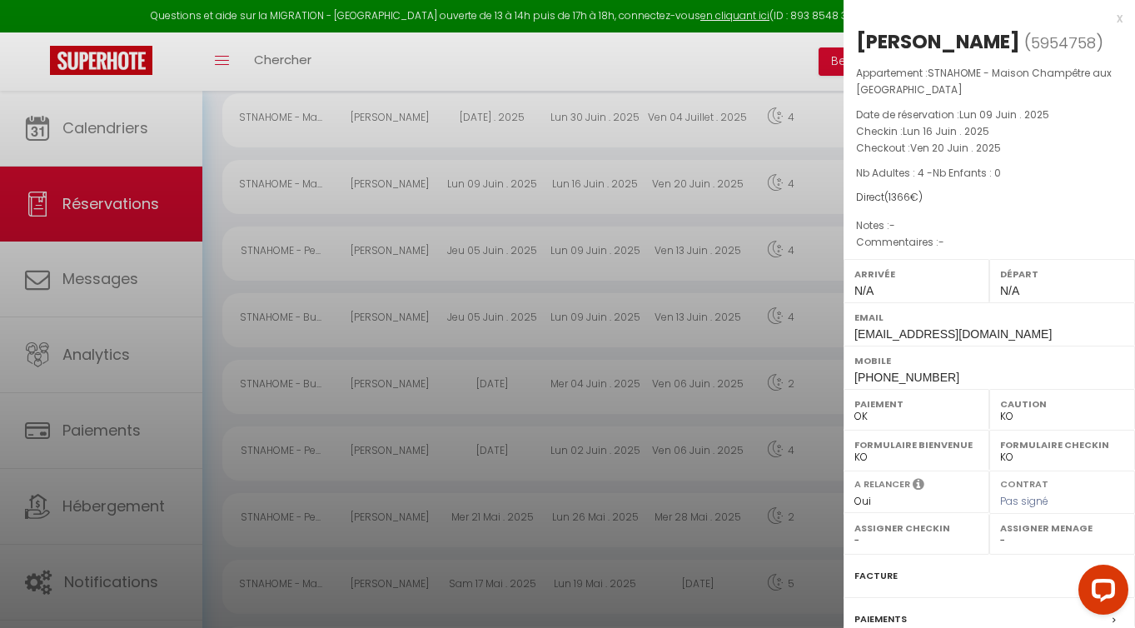
click at [755, 405] on div at bounding box center [567, 314] width 1135 height 628
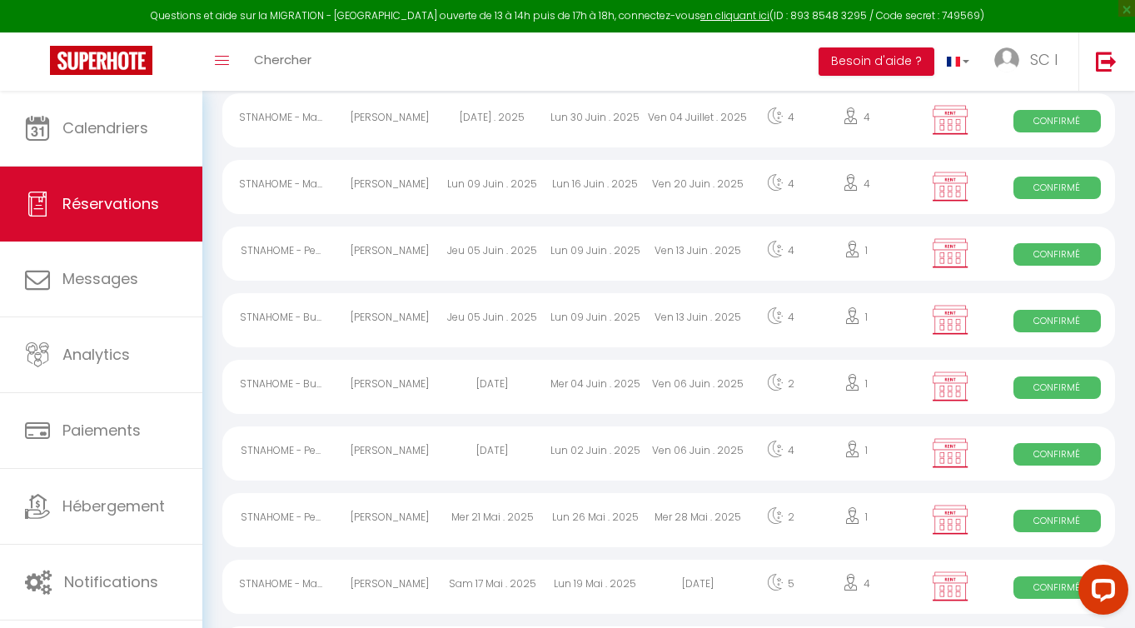
click at [1060, 454] on span "Confirmé" at bounding box center [1056, 454] width 87 height 22
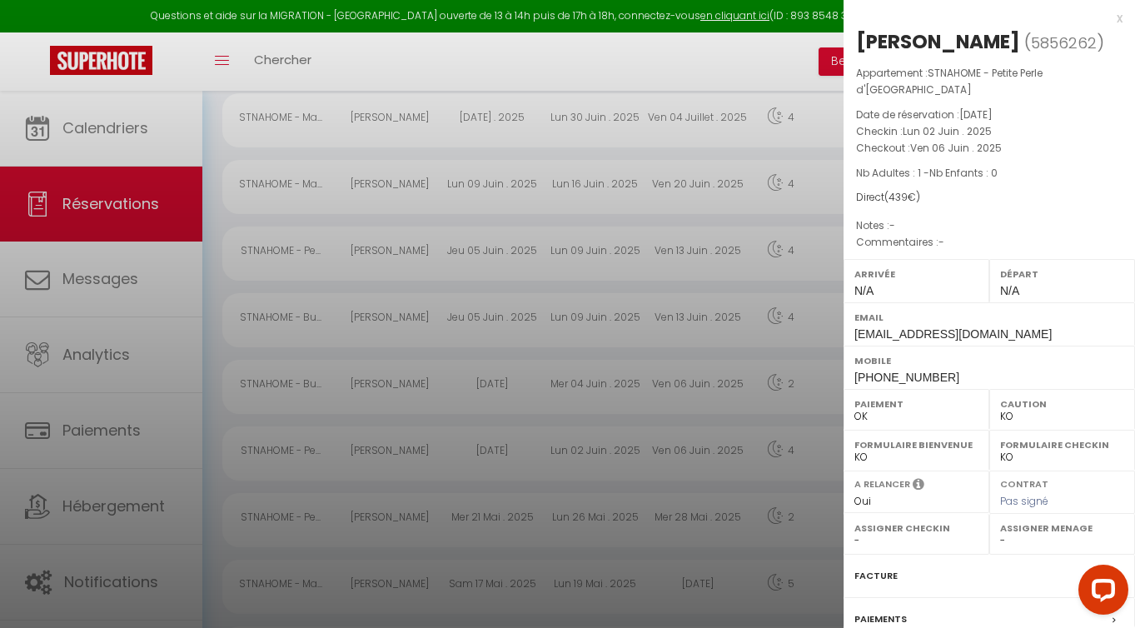
click at [806, 474] on div at bounding box center [567, 314] width 1135 height 628
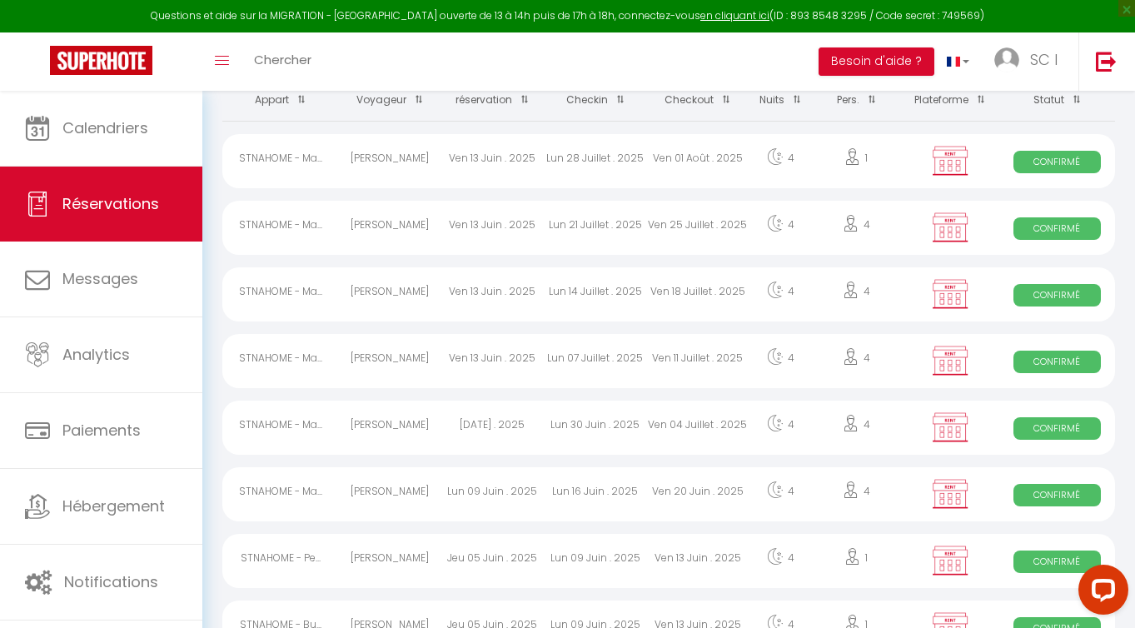
scroll to position [223, 0]
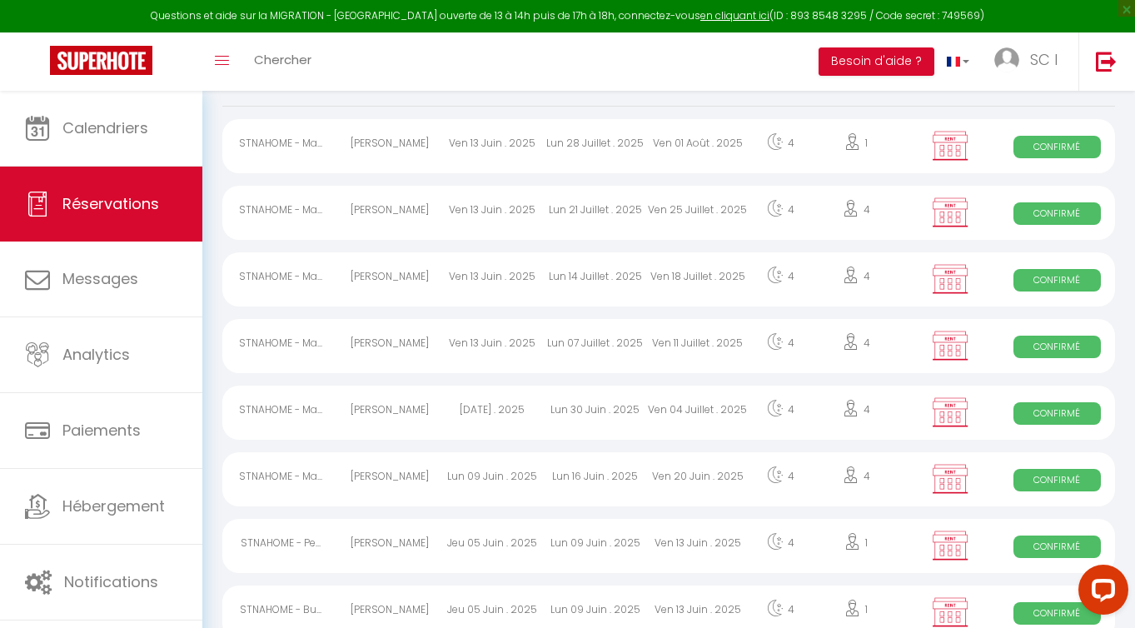
click at [1048, 406] on span "Confirmé" at bounding box center [1056, 413] width 87 height 22
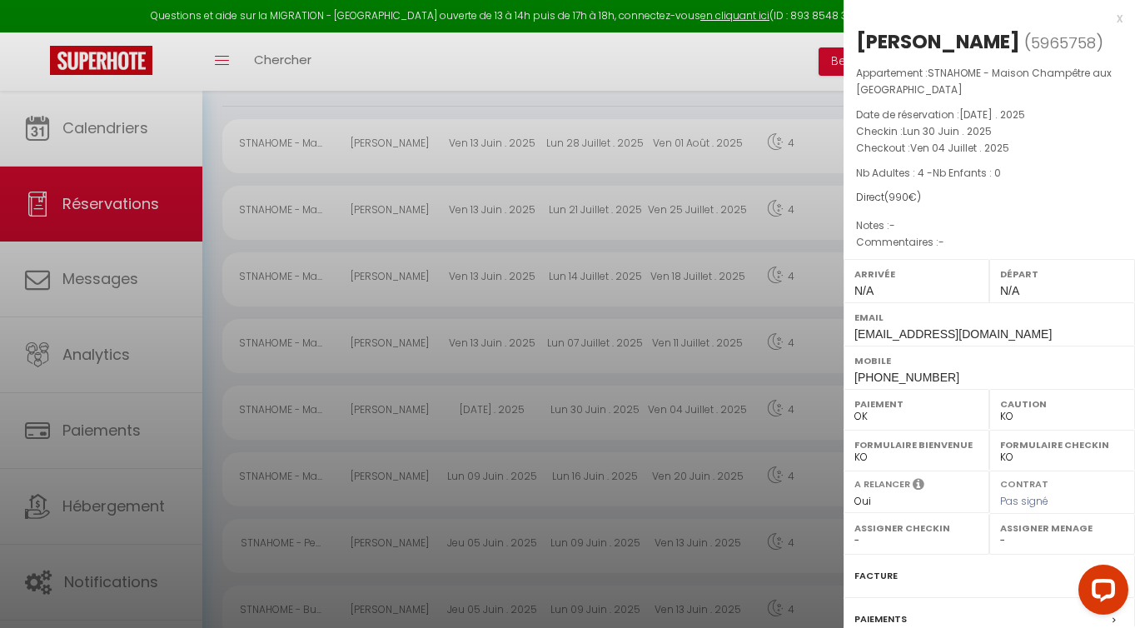
click at [359, 194] on div at bounding box center [567, 314] width 1135 height 628
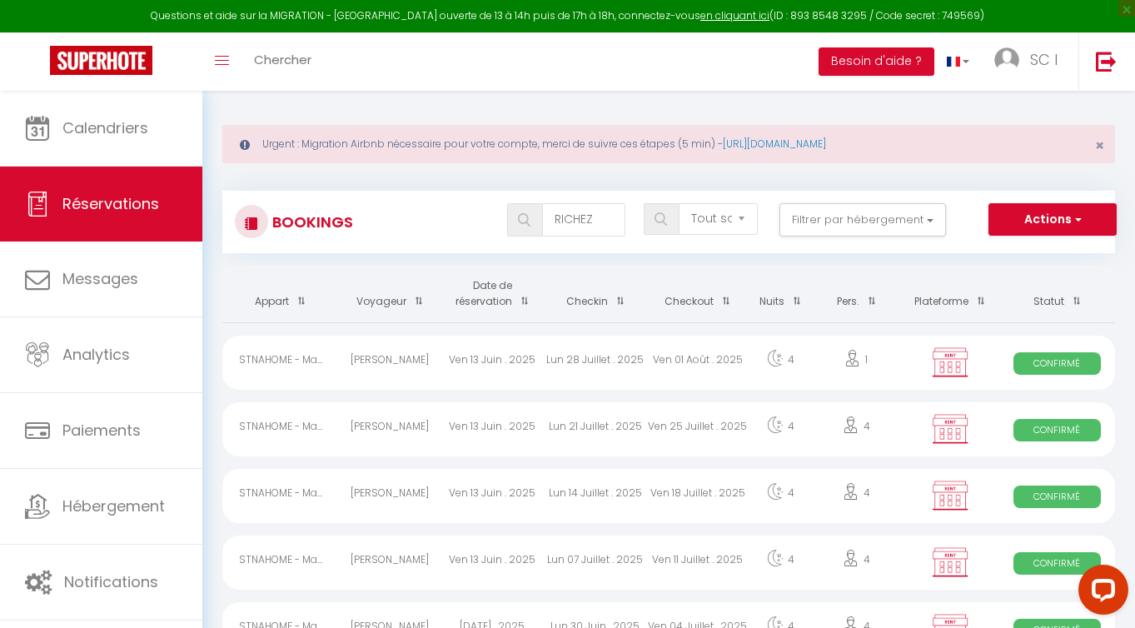
scroll to position [0, 0]
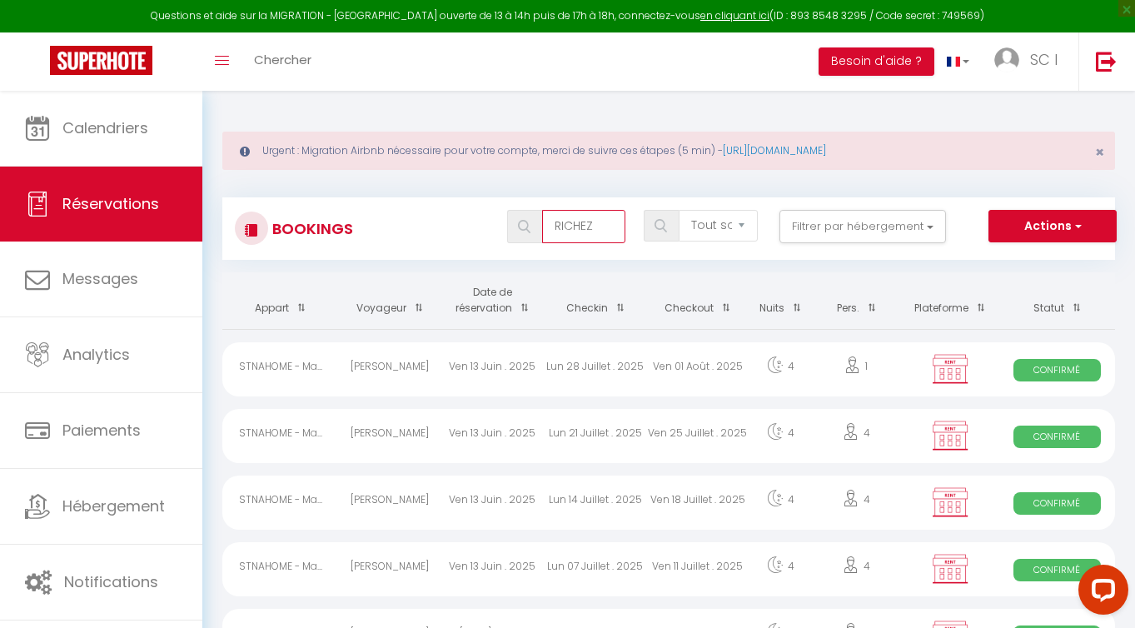
click at [581, 228] on input "RICHEZ" at bounding box center [583, 226] width 83 height 33
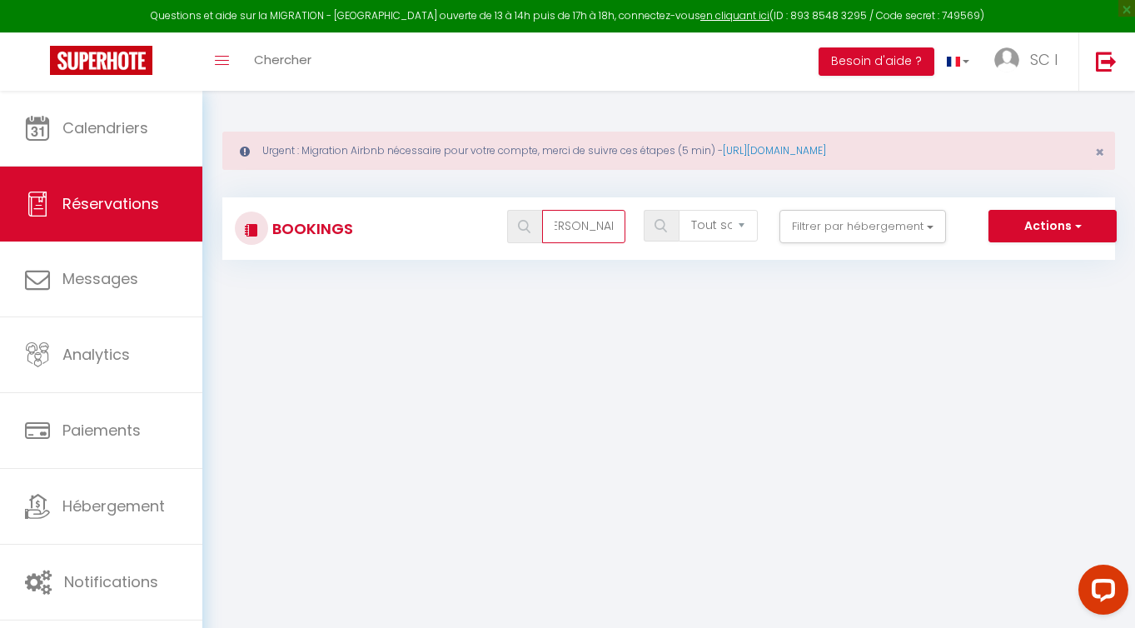
drag, startPoint x: 575, startPoint y: 226, endPoint x: 634, endPoint y: 229, distance: 59.2
click at [634, 229] on div "[PERSON_NAME] Tous les statuts Annulé Confirmé Non Confirmé Tout sauf annulé No…" at bounding box center [705, 226] width 815 height 33
type input "[PERSON_NAME]"
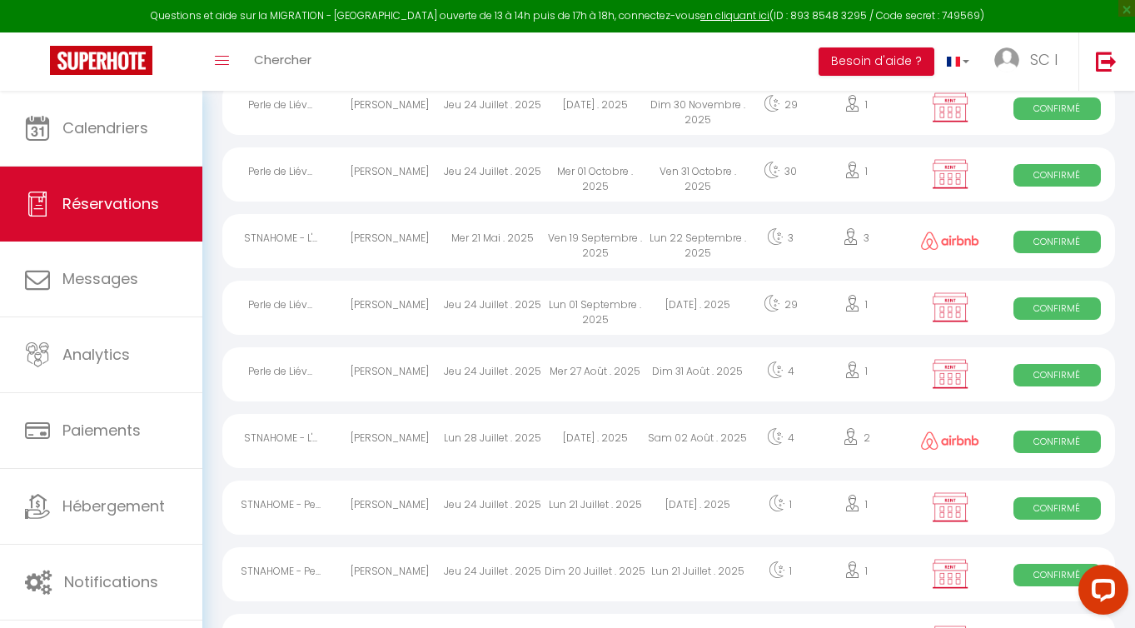
scroll to position [330, 0]
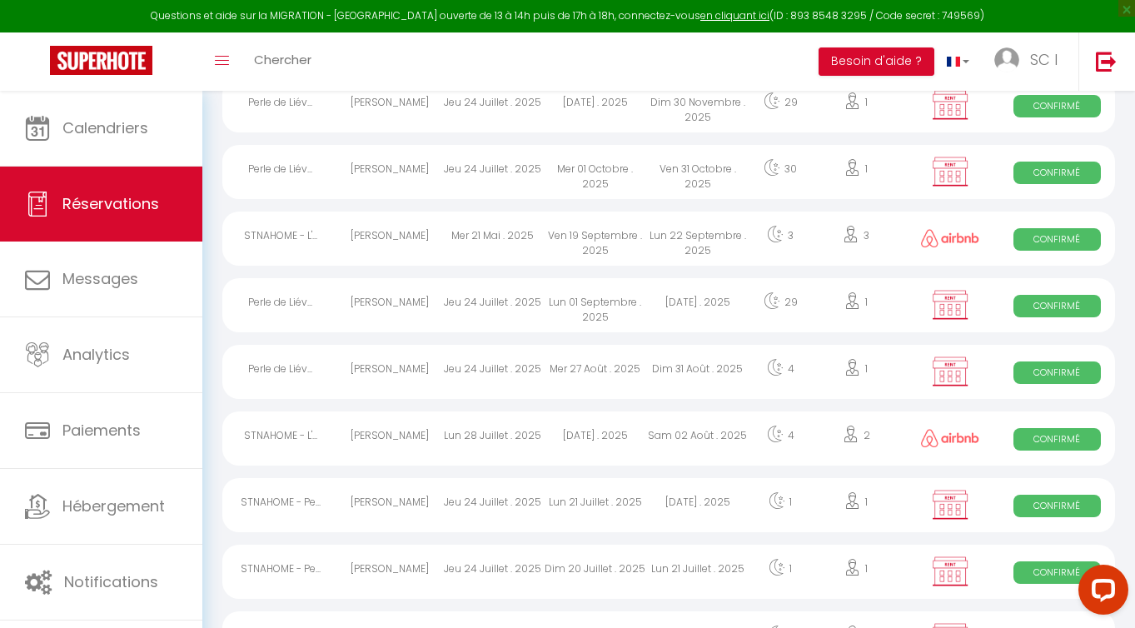
click at [703, 440] on div "Sam 02 Août . 2025" at bounding box center [697, 438] width 102 height 54
select select "OK"
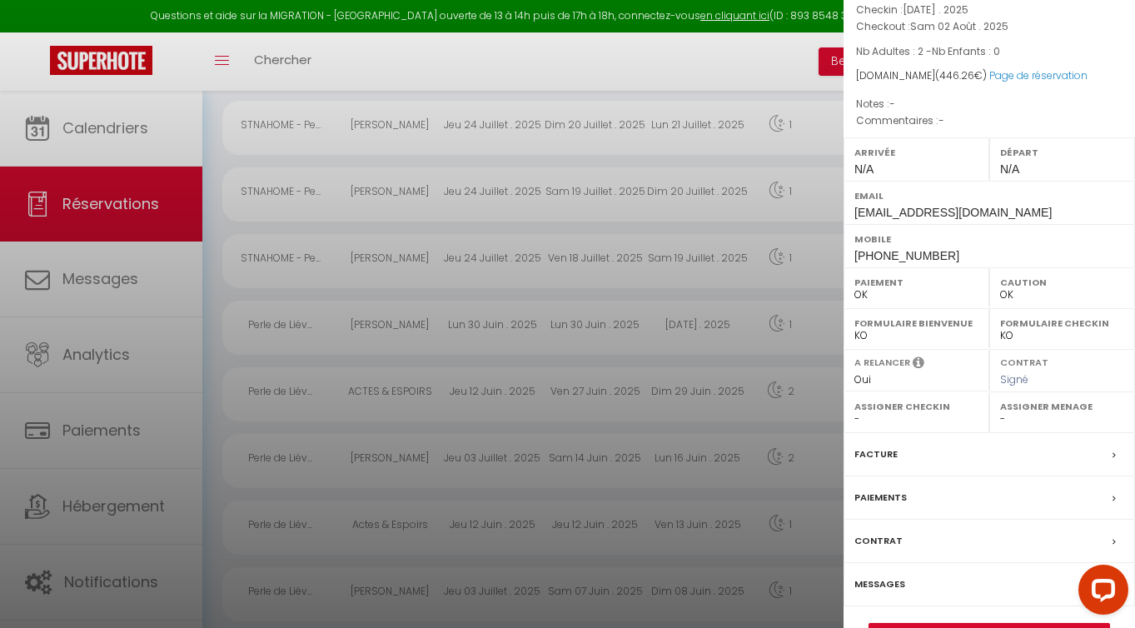
scroll to position [148, 0]
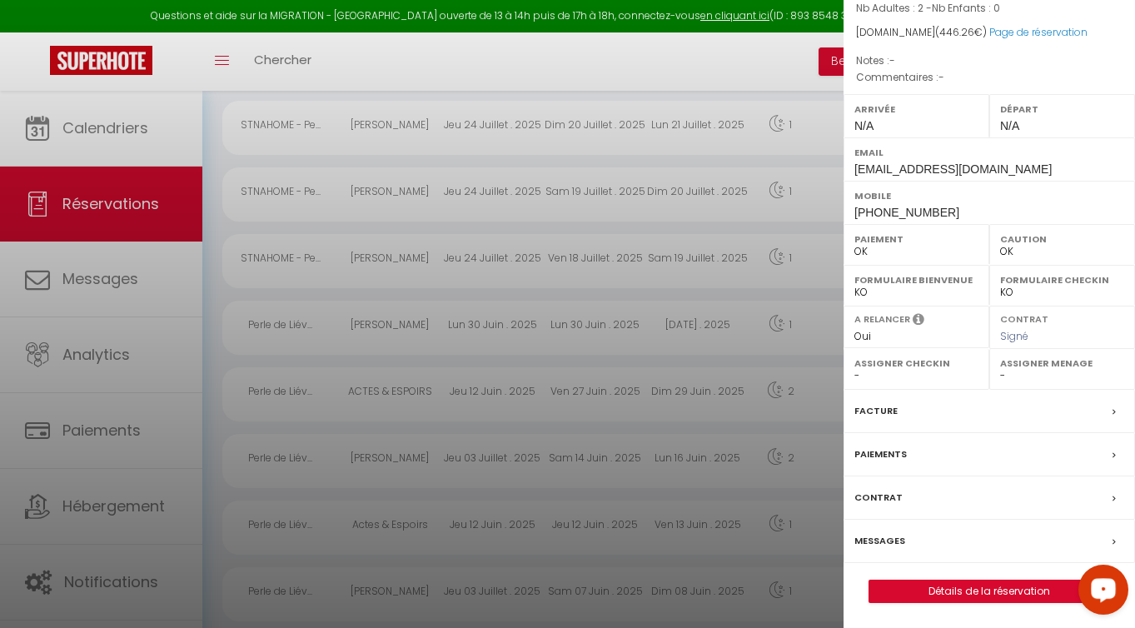
click at [717, 72] on div at bounding box center [567, 314] width 1135 height 628
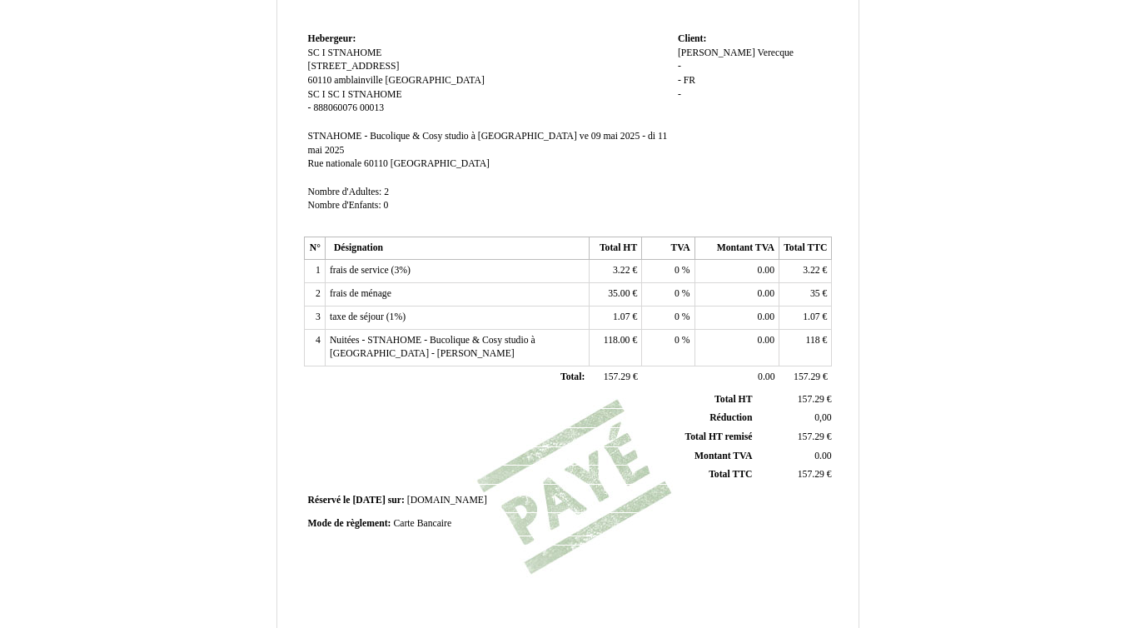
scroll to position [206, 0]
